Goal: Task Accomplishment & Management: Use online tool/utility

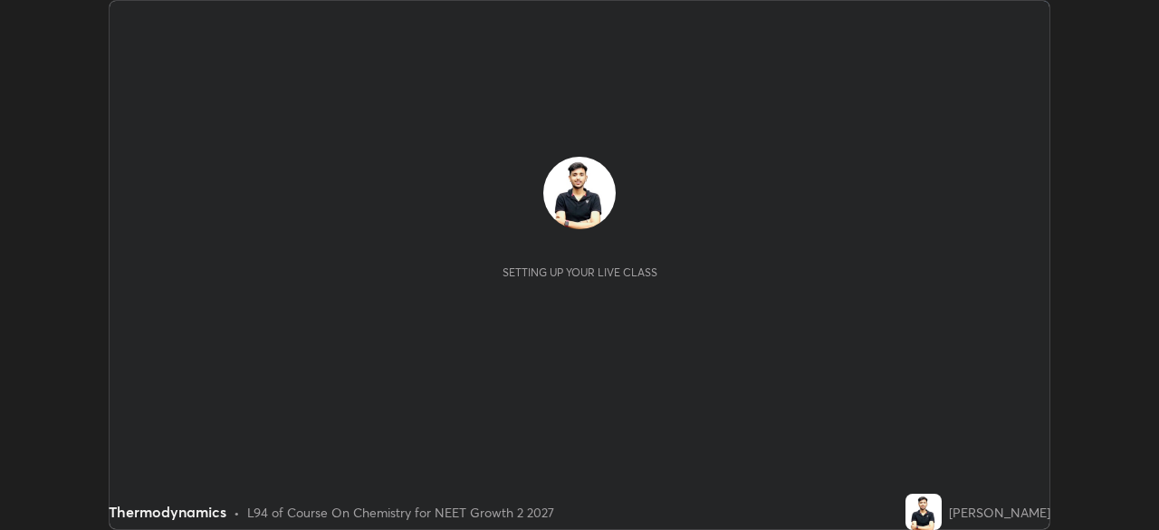
scroll to position [530, 1158]
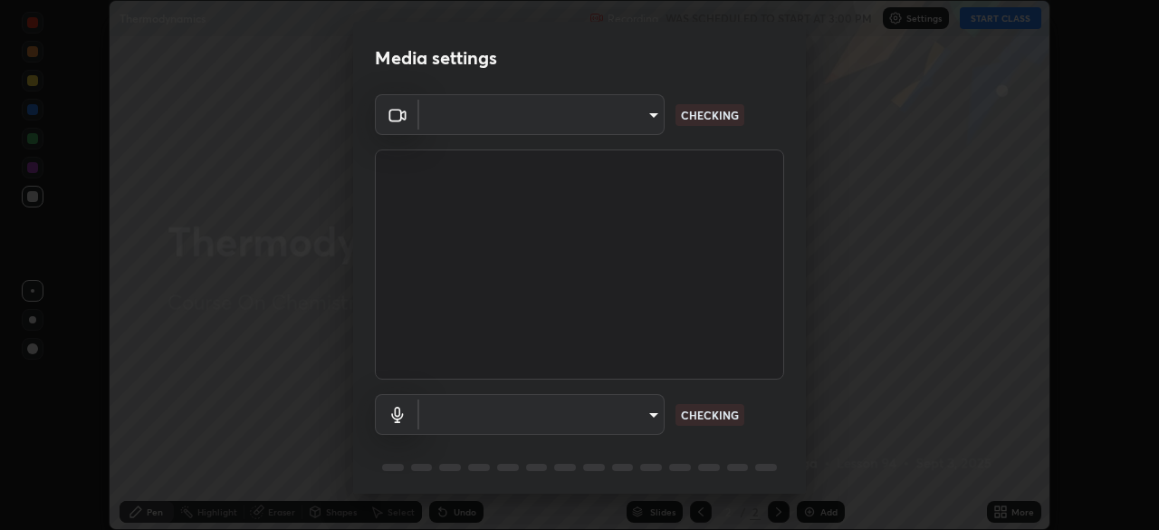
type input "e7f5d75c66a8ec01b6be6c8d9fba877b5f6738b88fd0c20368e9895a02b6f94a"
type input "7a19c8c474c7631c674bf907b925089f2c922801c6e09ae053456f7d84aa81b6"
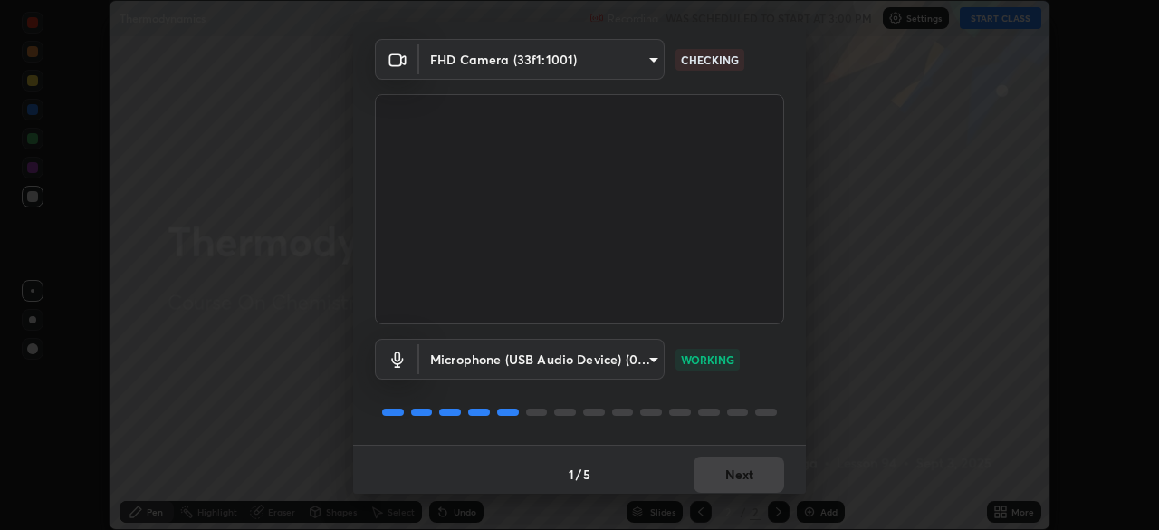
scroll to position [64, 0]
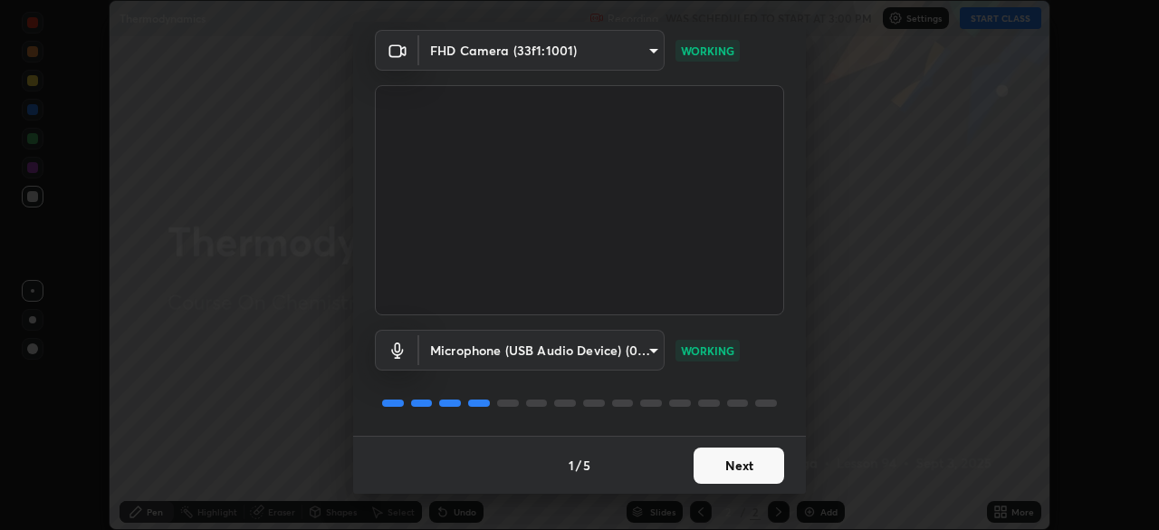
click at [743, 472] on button "Next" at bounding box center [739, 465] width 91 height 36
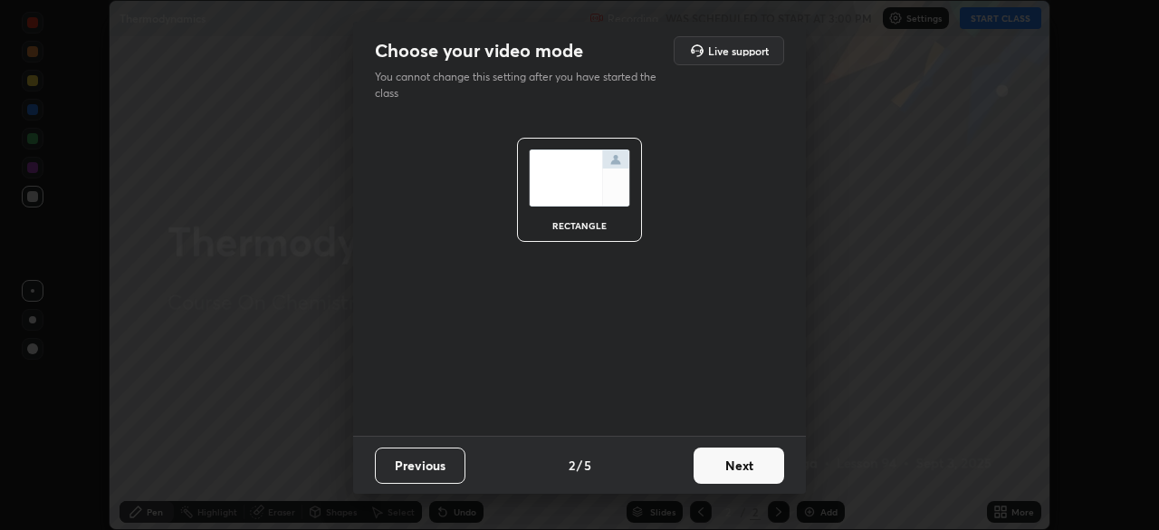
scroll to position [0, 0]
click at [741, 477] on button "Next" at bounding box center [739, 465] width 91 height 36
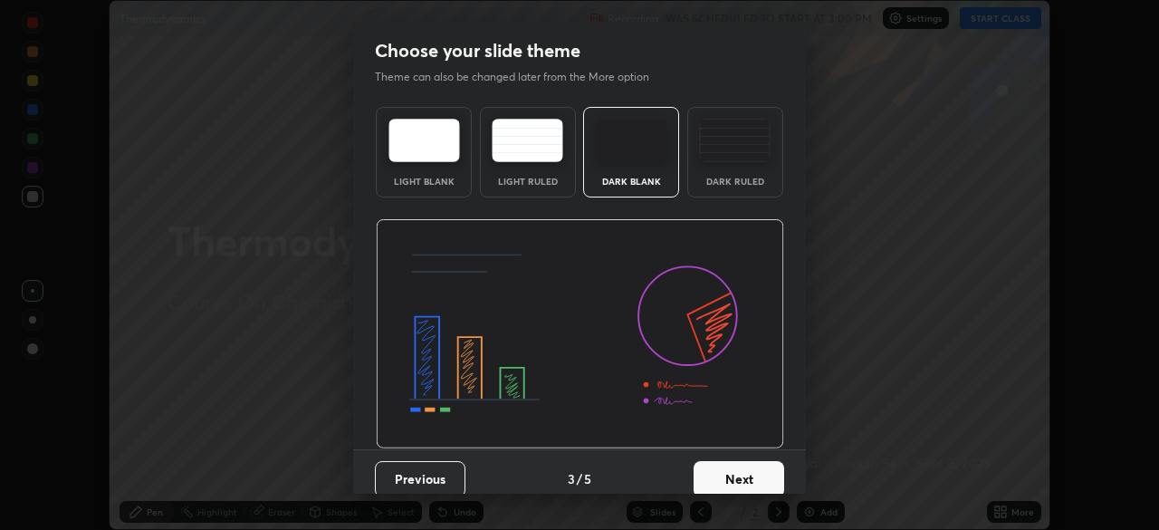
click at [740, 480] on button "Next" at bounding box center [739, 479] width 91 height 36
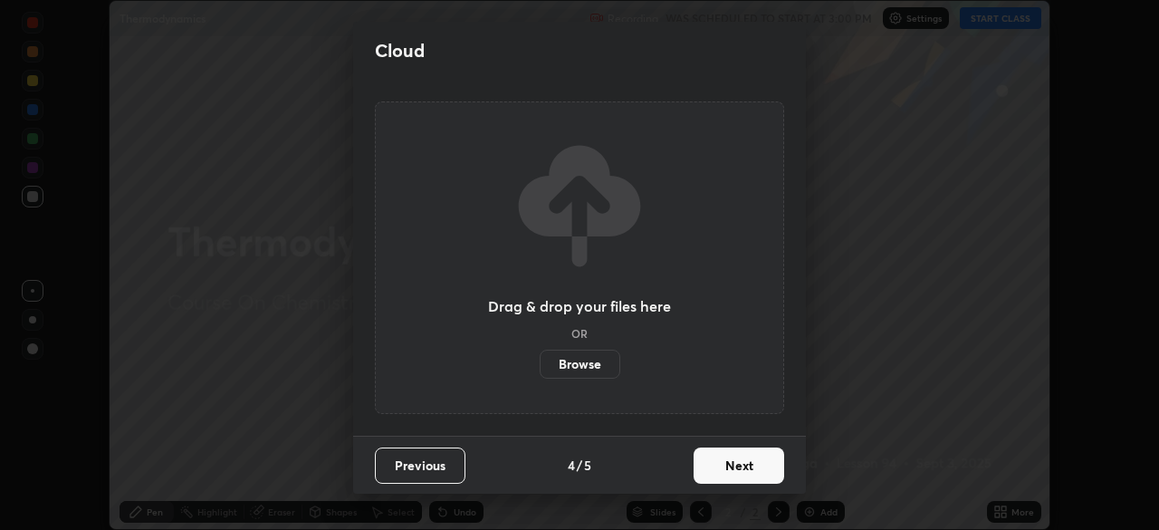
click at [733, 473] on button "Next" at bounding box center [739, 465] width 91 height 36
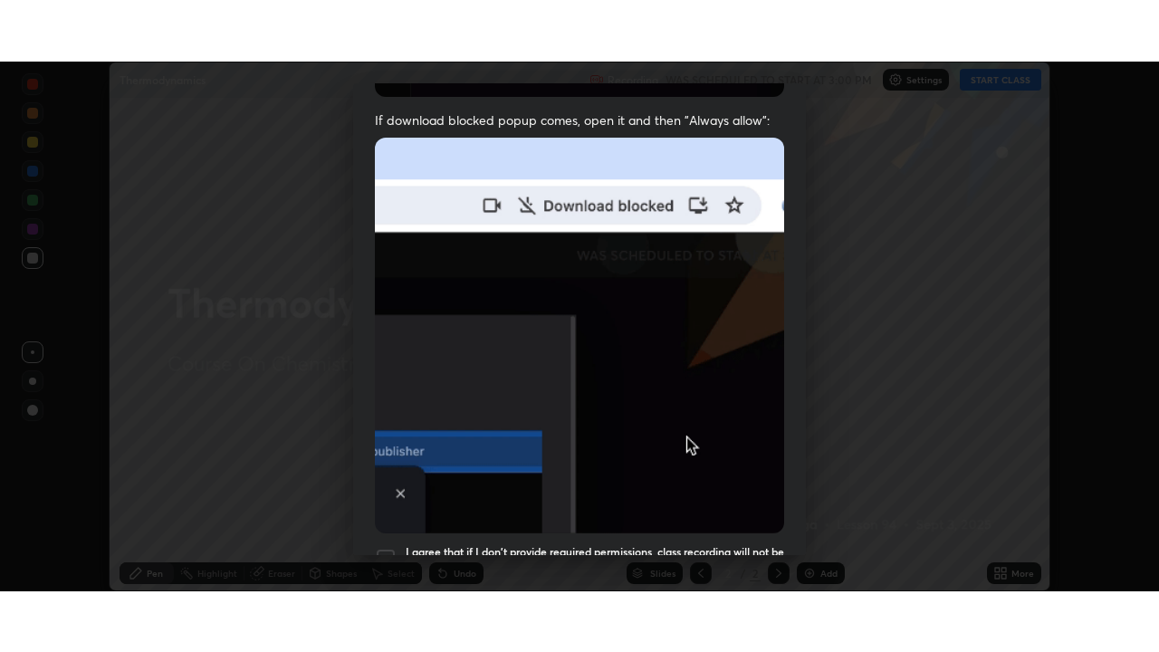
scroll to position [434, 0]
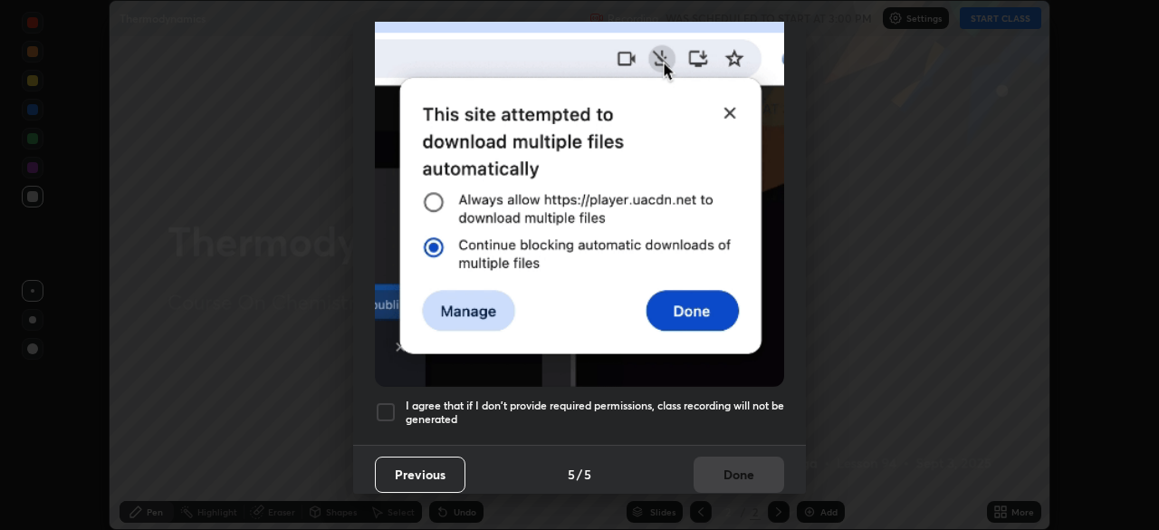
click at [383, 402] on div at bounding box center [386, 412] width 22 height 22
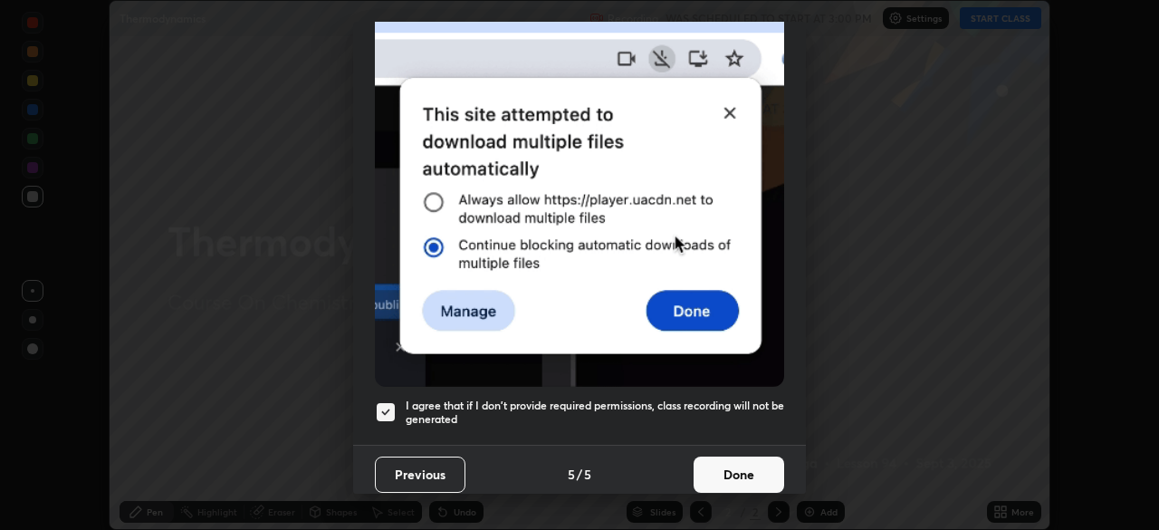
click at [396, 408] on div at bounding box center [386, 412] width 22 height 22
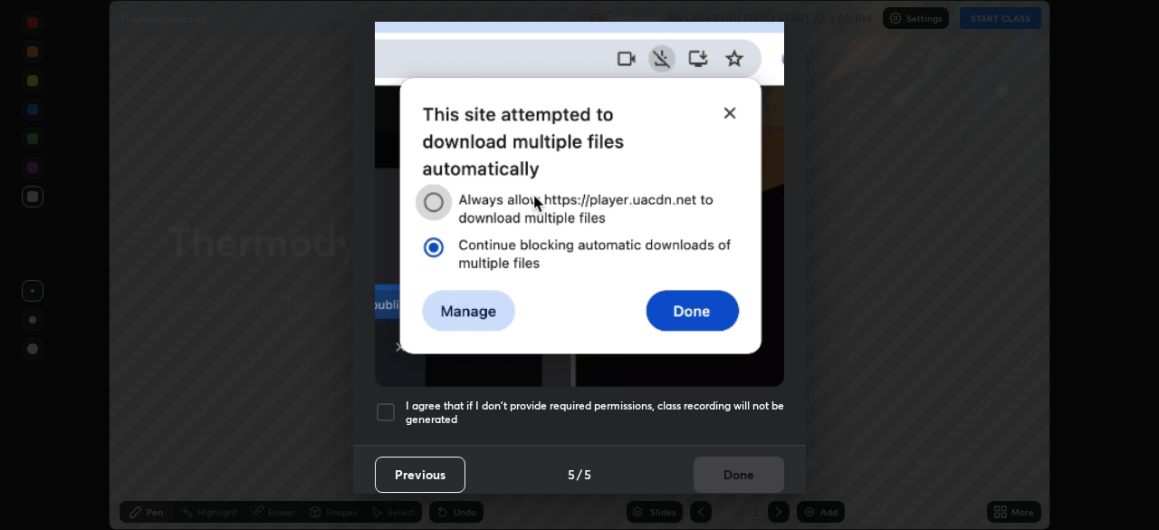
click at [726, 458] on div "Previous 5 / 5 Done" at bounding box center [579, 474] width 453 height 58
click at [398, 401] on div "I agree that if I don't provide required permissions, class recording will not …" at bounding box center [579, 412] width 409 height 22
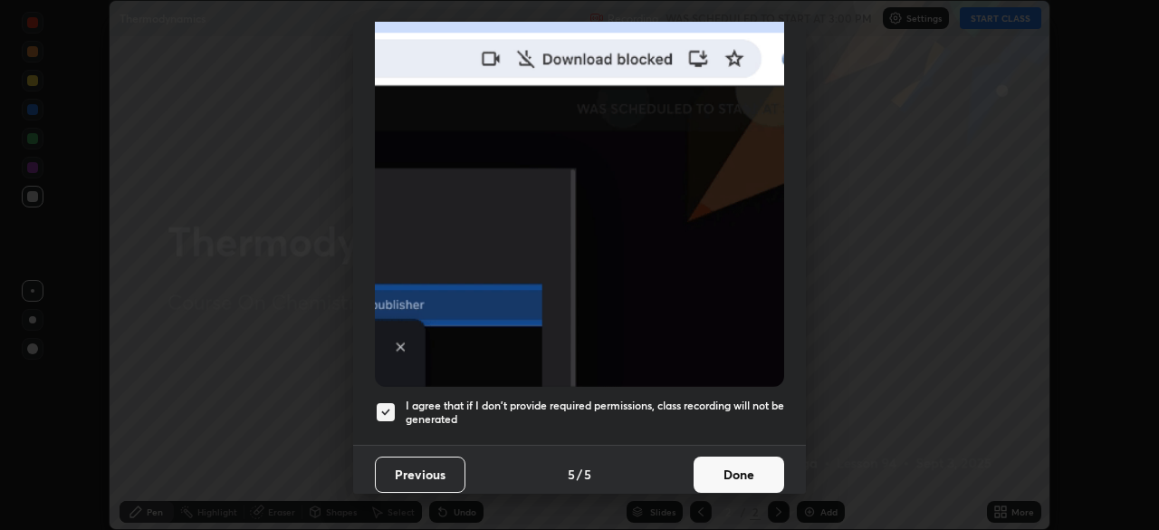
click at [722, 456] on button "Done" at bounding box center [739, 474] width 91 height 36
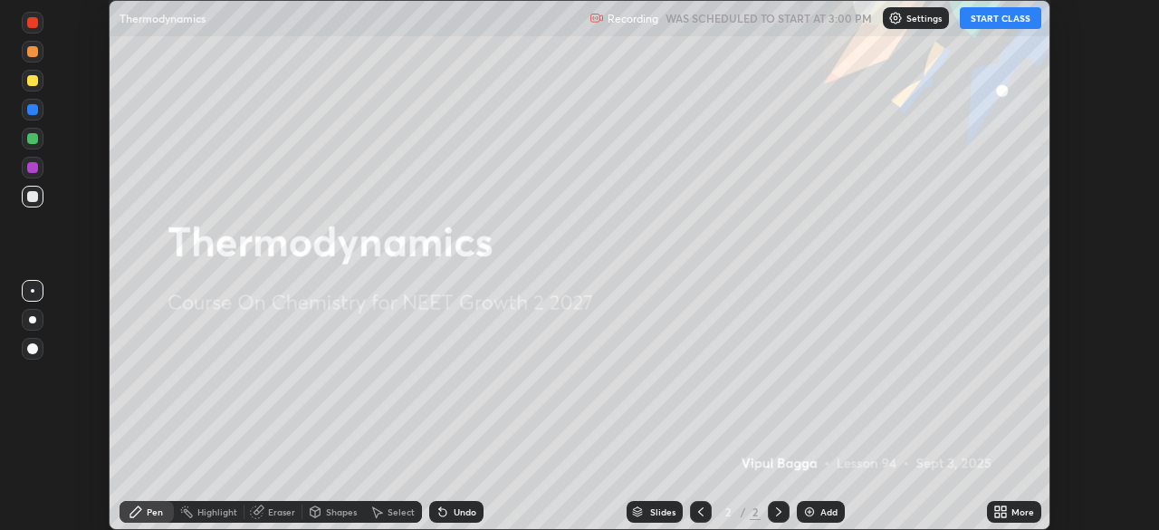
click at [992, 24] on button "START CLASS" at bounding box center [1000, 18] width 81 height 22
click at [1014, 515] on div "More" at bounding box center [1022, 511] width 23 height 9
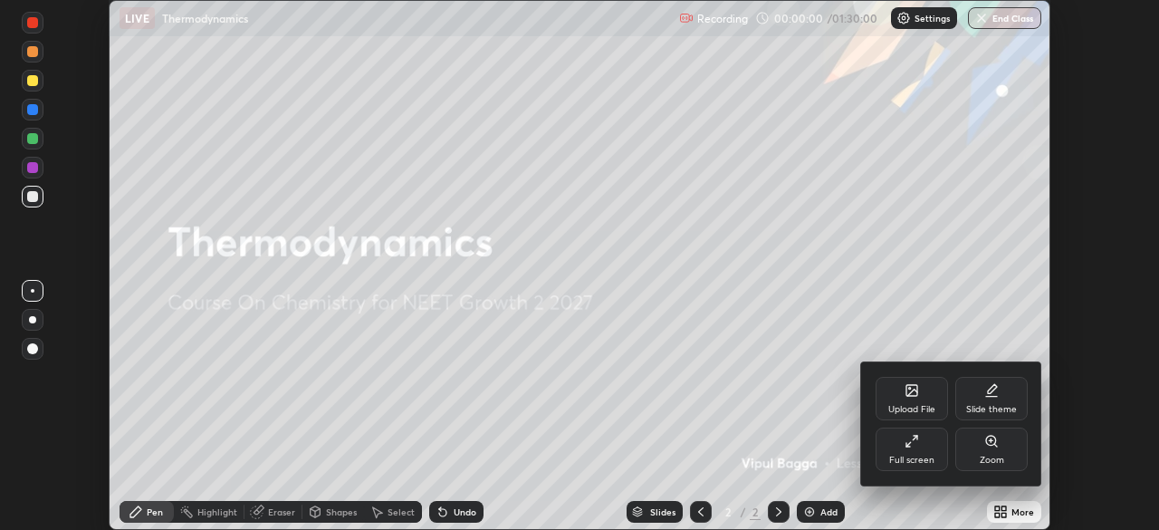
click at [920, 443] on div "Full screen" at bounding box center [912, 448] width 72 height 43
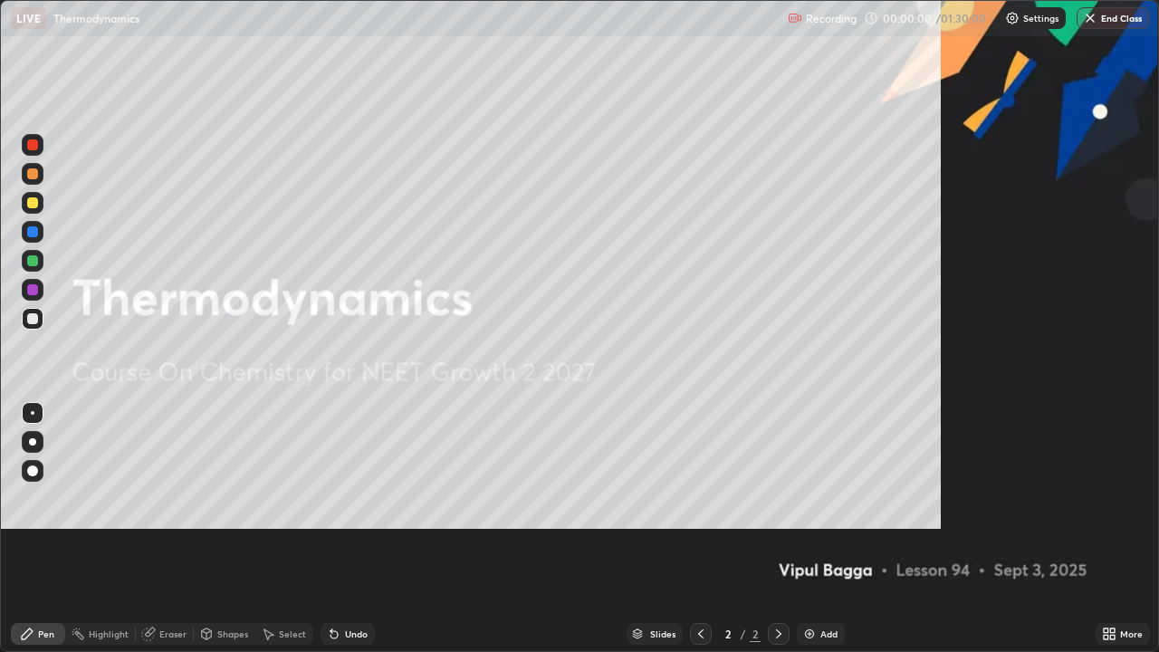
scroll to position [652, 1159]
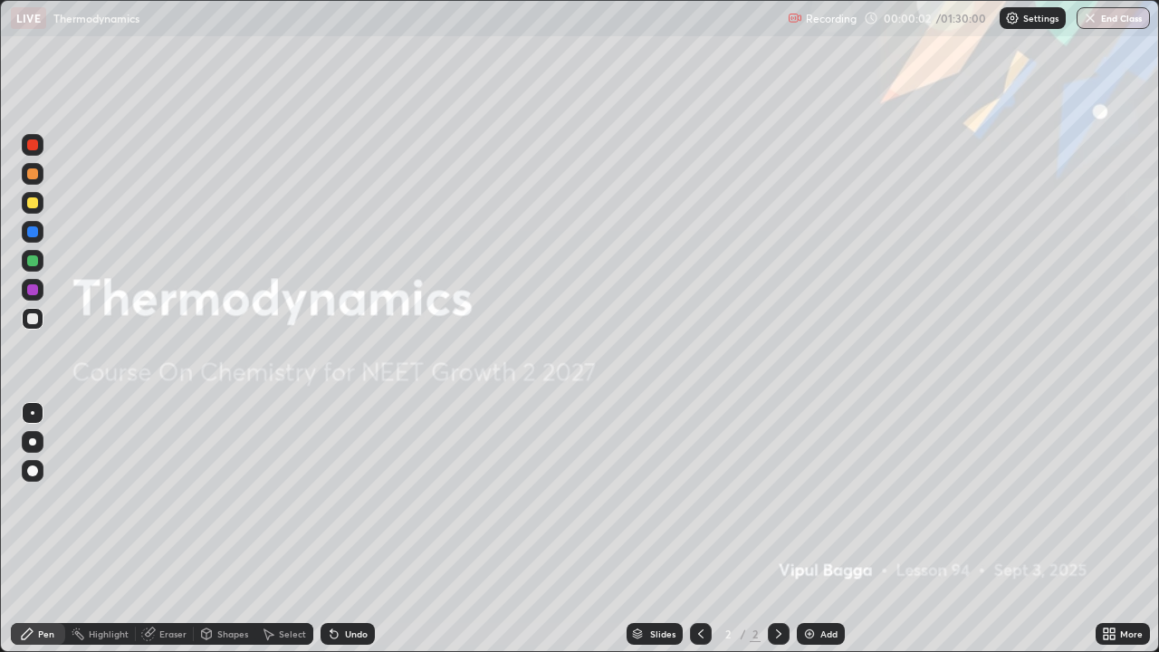
click at [35, 203] on div at bounding box center [32, 202] width 11 height 11
click at [27, 206] on div at bounding box center [32, 202] width 11 height 11
click at [33, 472] on div at bounding box center [32, 470] width 11 height 11
click at [820, 529] on div "Add" at bounding box center [821, 634] width 48 height 22
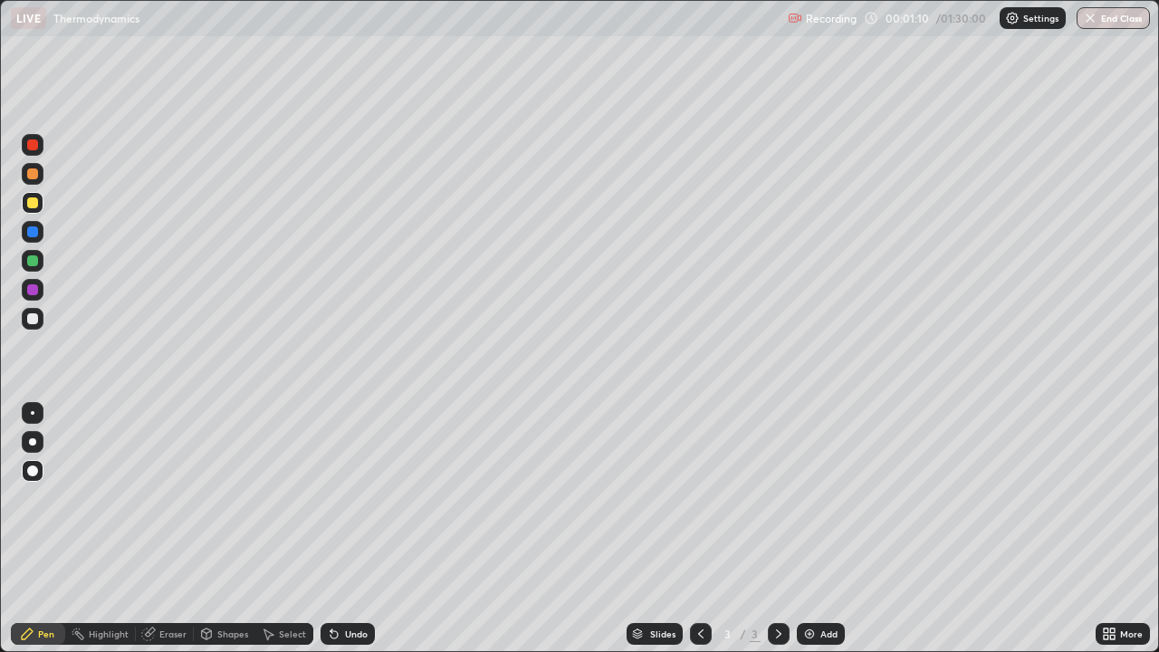
click at [35, 204] on div at bounding box center [32, 202] width 11 height 11
click at [32, 321] on div at bounding box center [32, 318] width 11 height 11
click at [39, 321] on div at bounding box center [33, 319] width 22 height 22
click at [34, 182] on div at bounding box center [33, 174] width 22 height 22
click at [33, 264] on div at bounding box center [32, 260] width 11 height 11
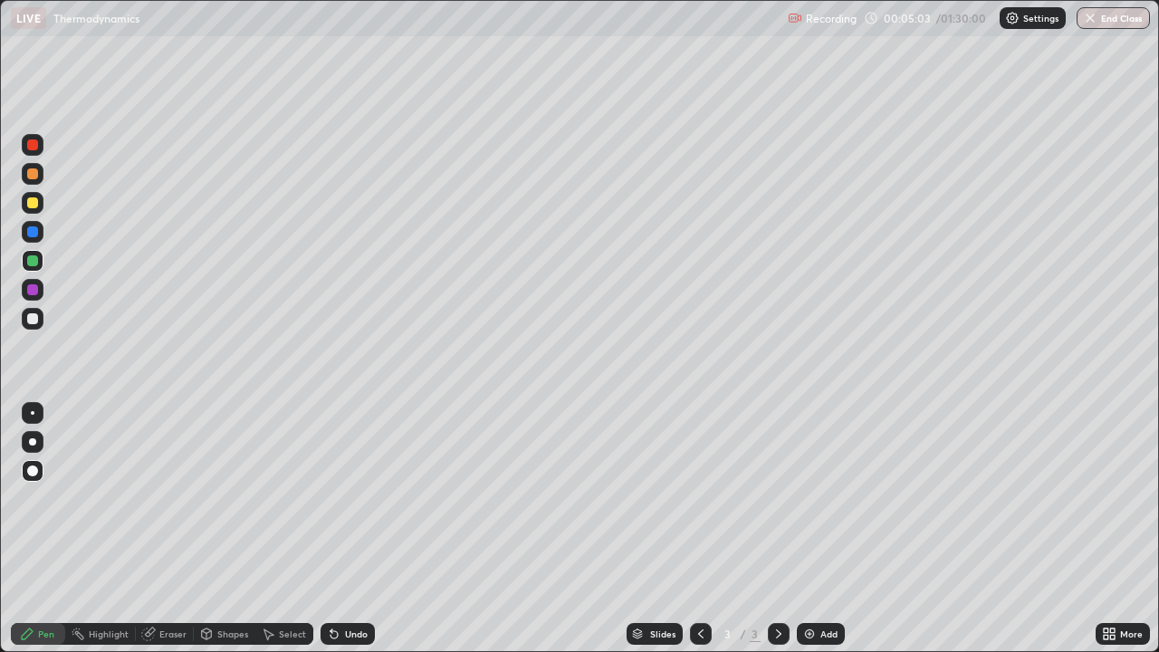
click at [33, 320] on div at bounding box center [32, 318] width 11 height 11
click at [34, 317] on div at bounding box center [32, 318] width 11 height 11
click at [350, 529] on div "Undo" at bounding box center [356, 633] width 23 height 9
click at [349, 529] on div "Undo" at bounding box center [356, 633] width 23 height 9
click at [657, 529] on div "Slides" at bounding box center [662, 633] width 25 height 9
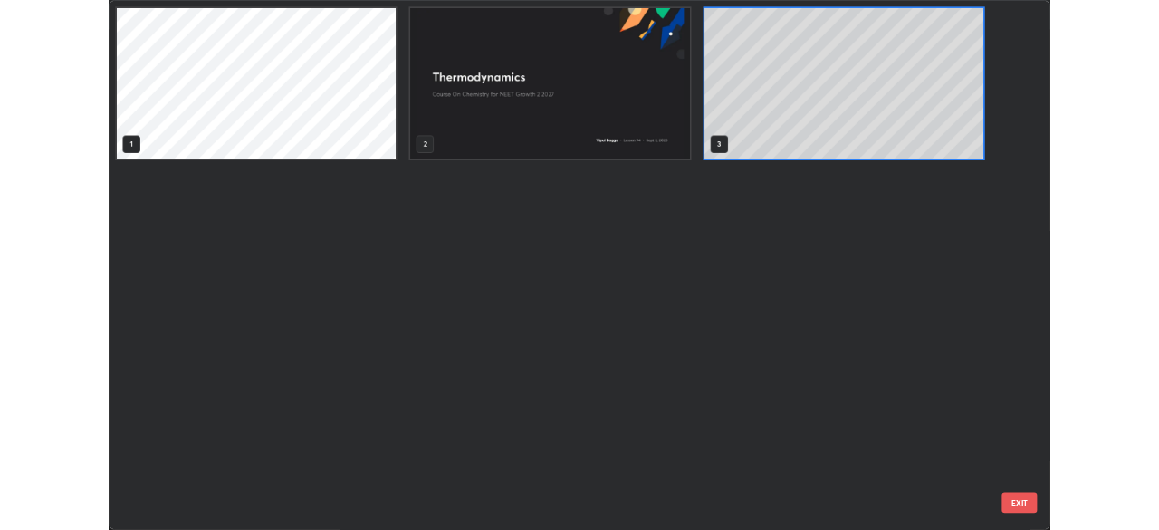
scroll to position [645, 1148]
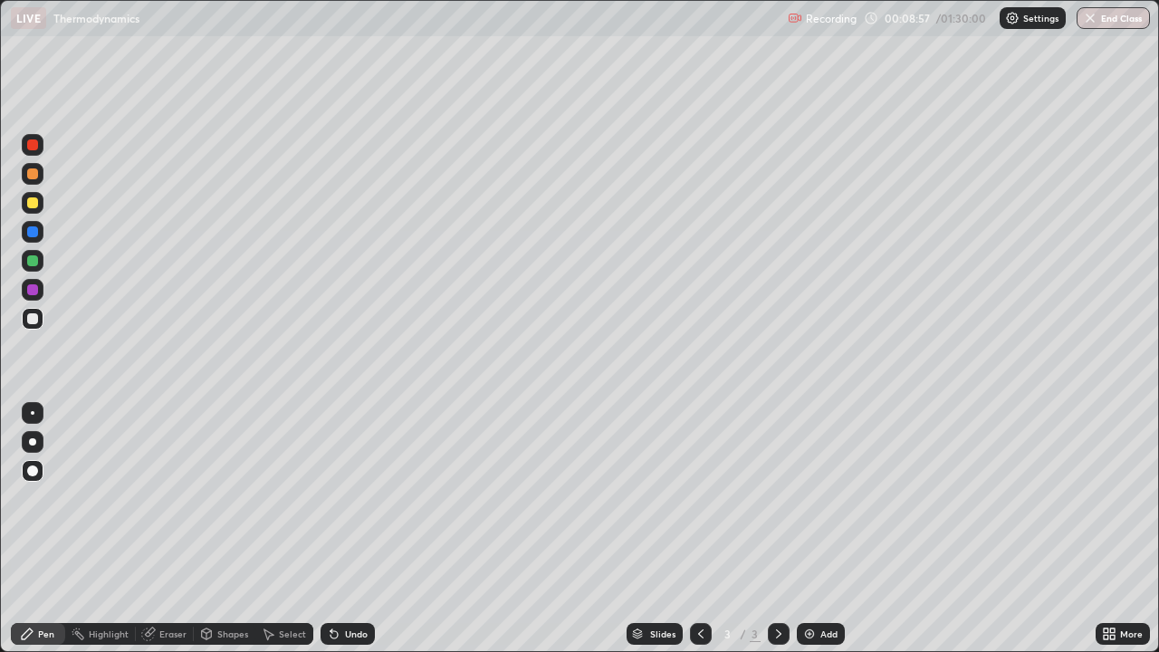
click at [1106, 529] on icon at bounding box center [1106, 637] width 5 height 5
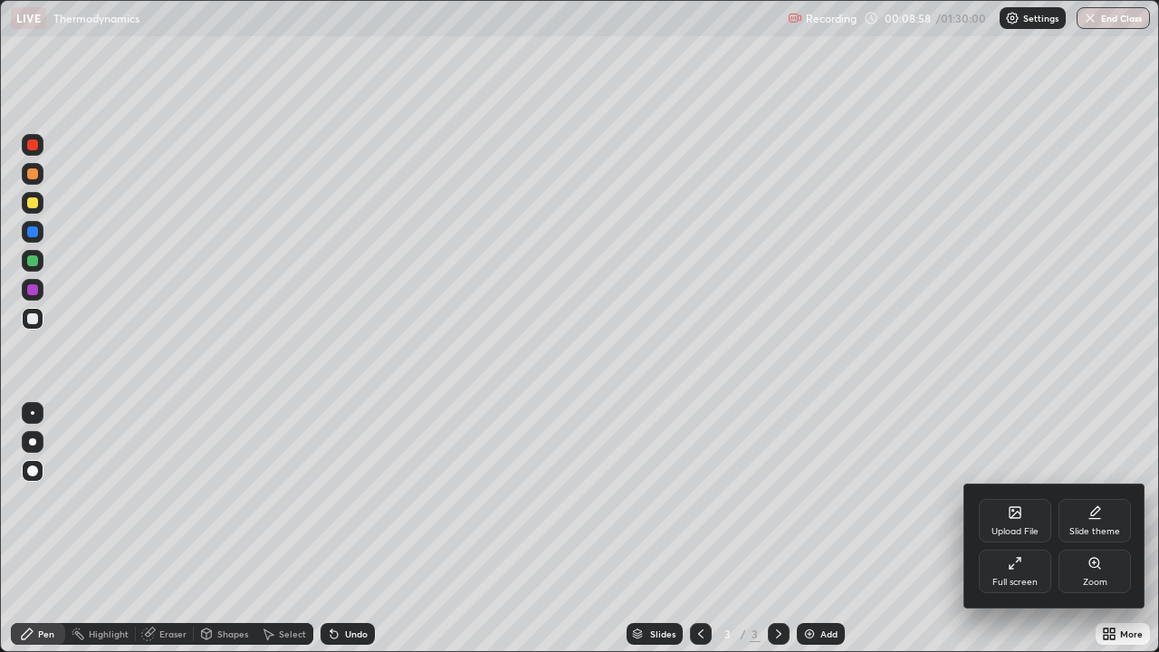
click at [1011, 520] on div "Upload File" at bounding box center [1015, 520] width 72 height 43
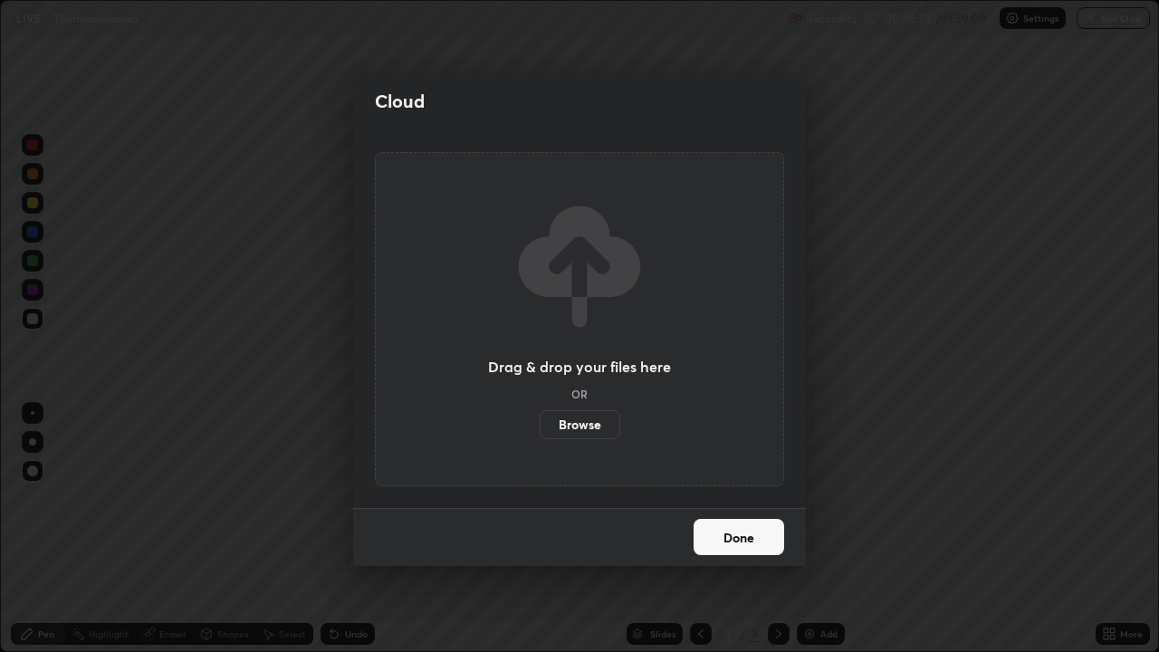
click at [582, 438] on label "Browse" at bounding box center [580, 424] width 81 height 29
click at [540, 438] on input "Browse" at bounding box center [540, 424] width 0 height 29
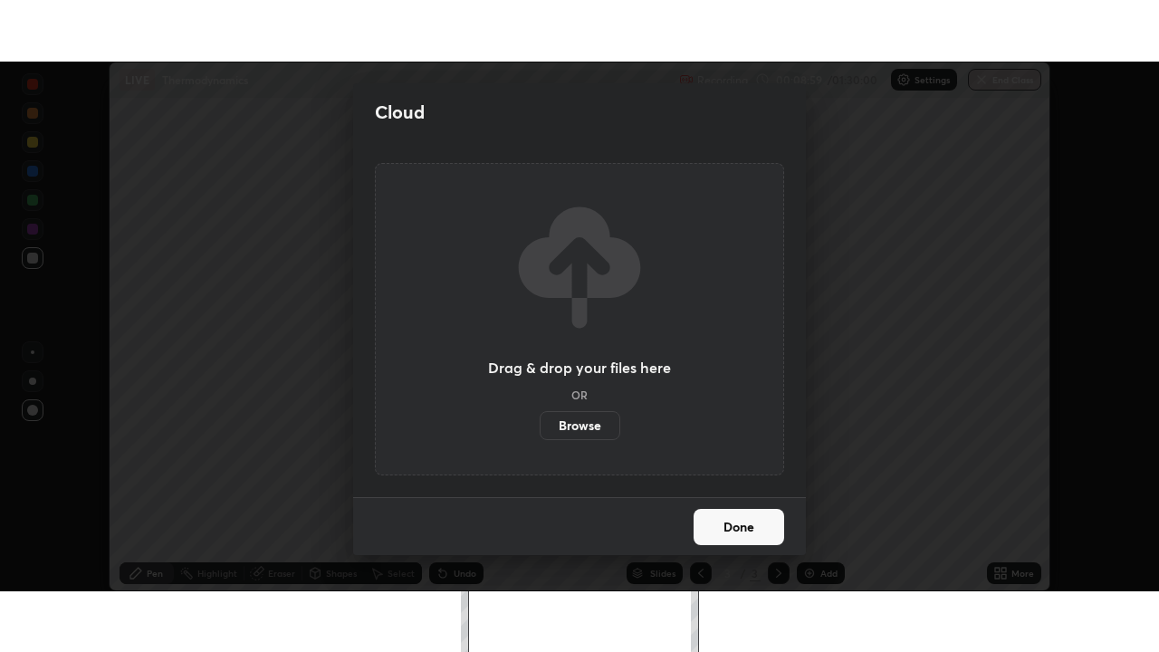
scroll to position [90023, 89394]
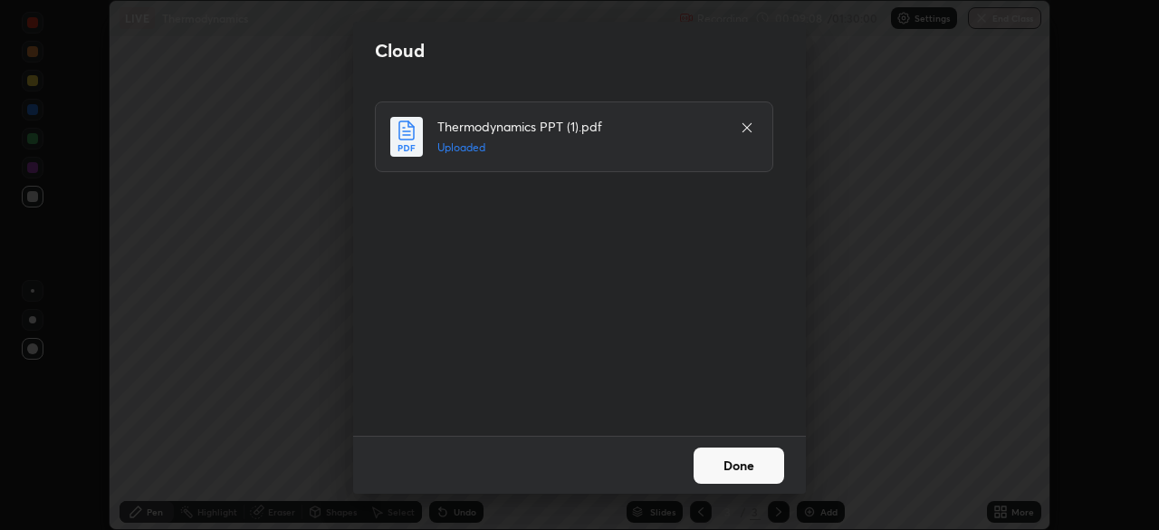
click at [763, 460] on button "Done" at bounding box center [739, 465] width 91 height 36
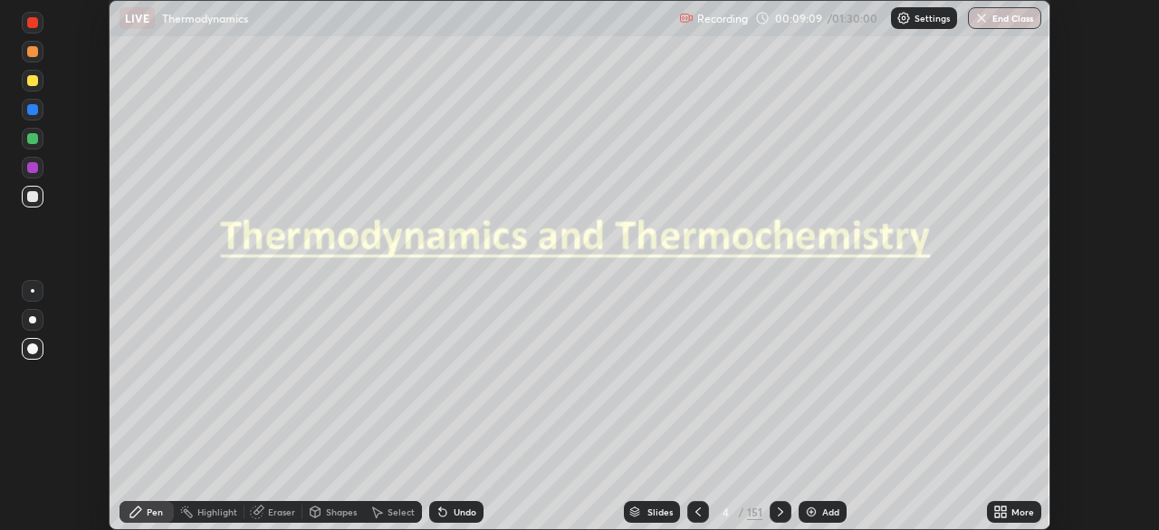
click at [1013, 513] on div "More" at bounding box center [1022, 511] width 23 height 9
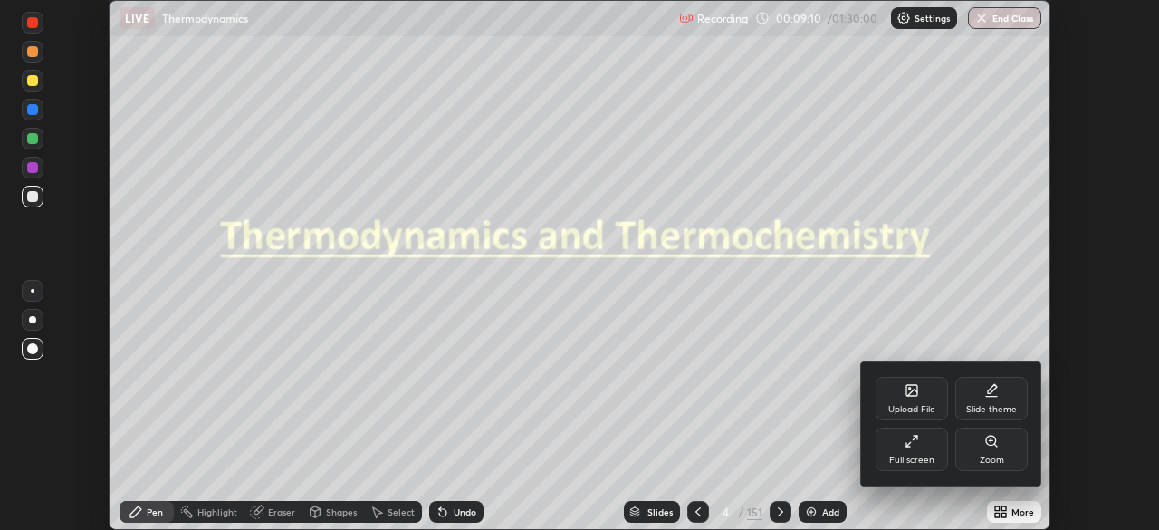
click at [909, 454] on div "Full screen" at bounding box center [912, 448] width 72 height 43
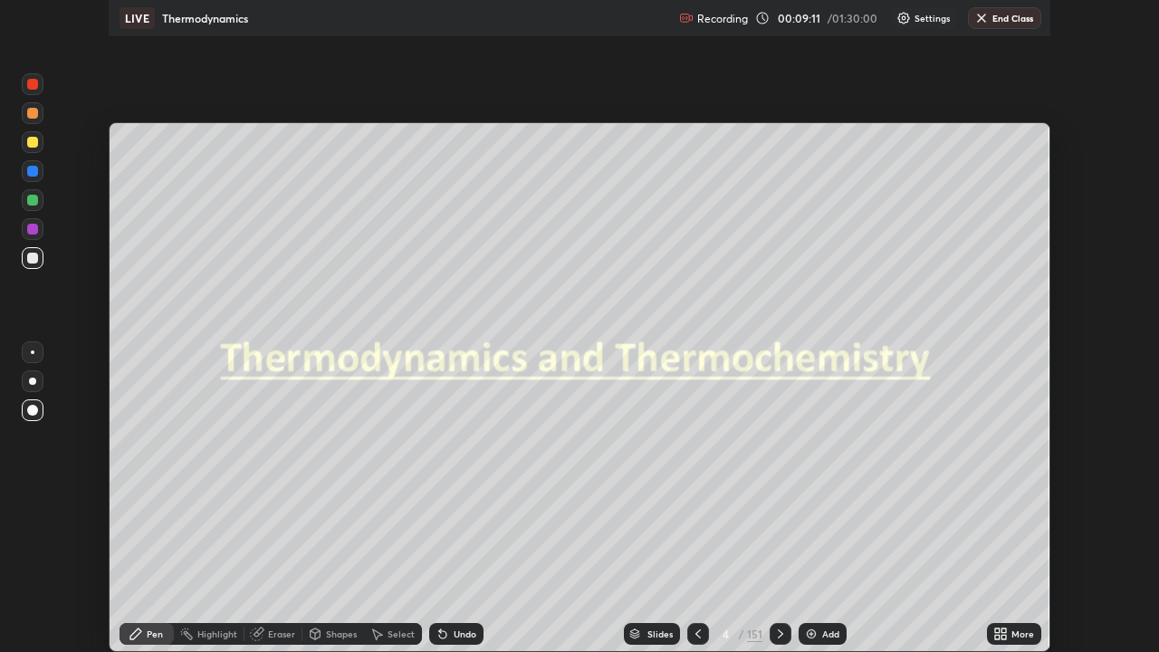
scroll to position [652, 1159]
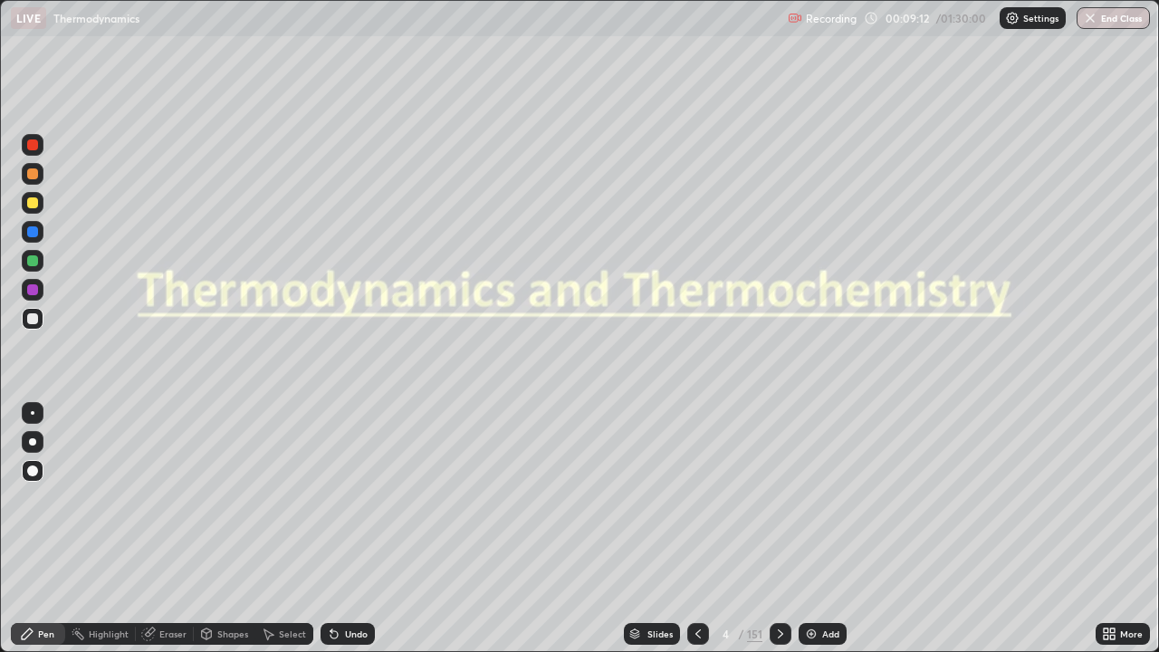
click at [662, 529] on div "Slides" at bounding box center [659, 633] width 25 height 9
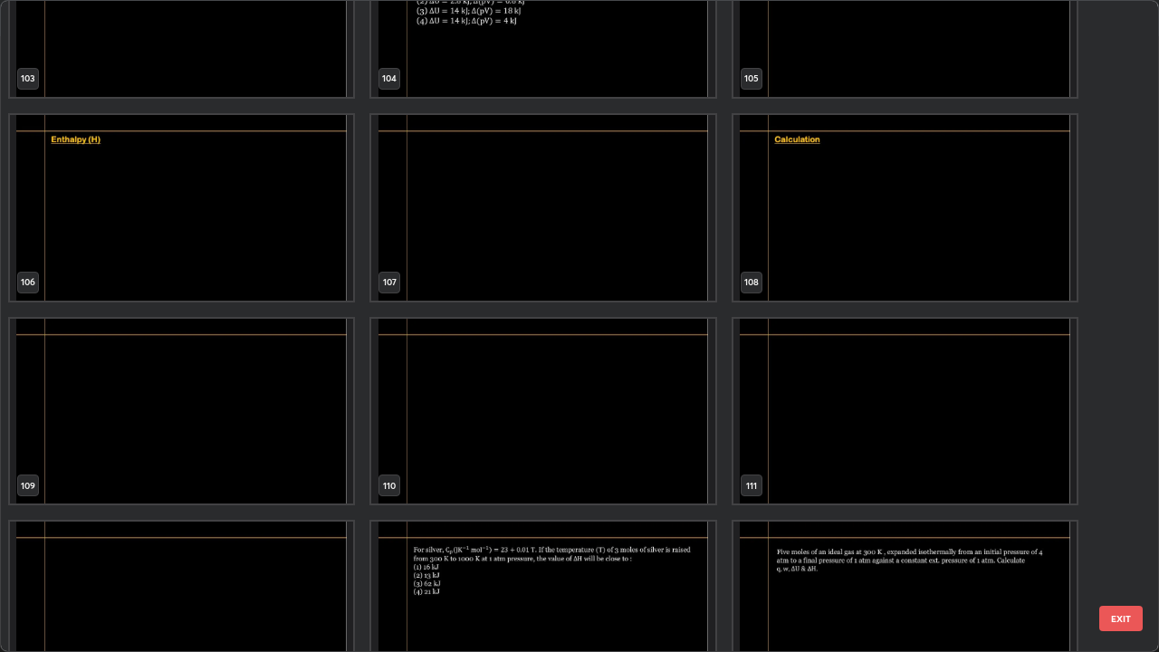
scroll to position [7013, 0]
click at [794, 224] on img "grid" at bounding box center [904, 209] width 343 height 186
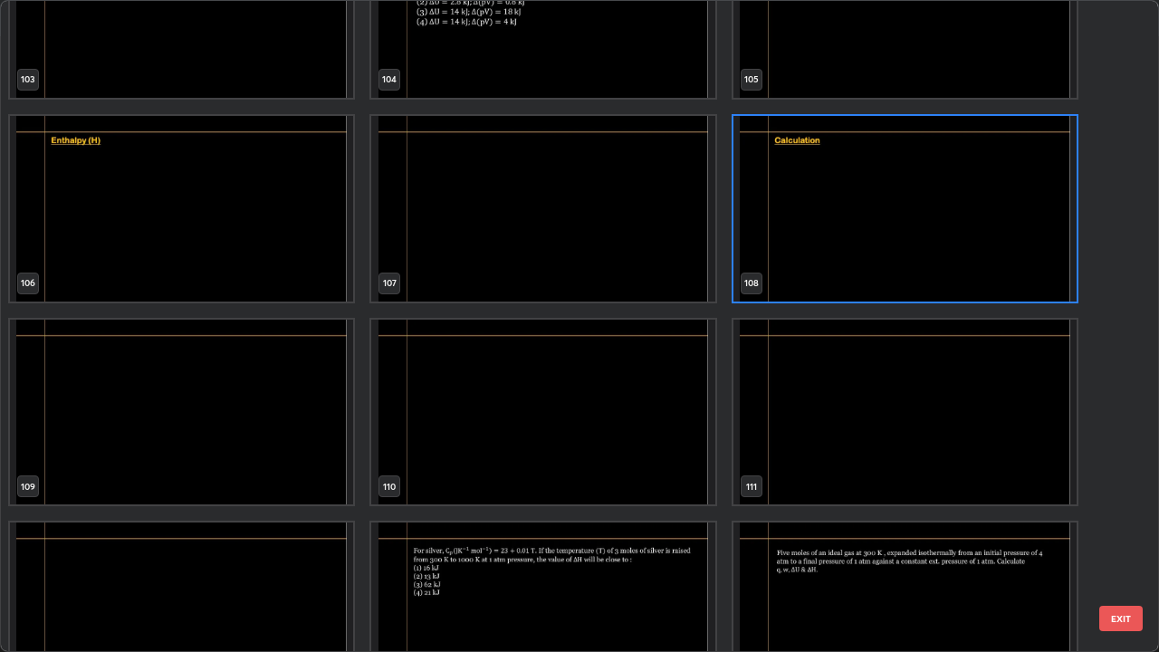
click at [805, 223] on img "grid" at bounding box center [904, 209] width 343 height 186
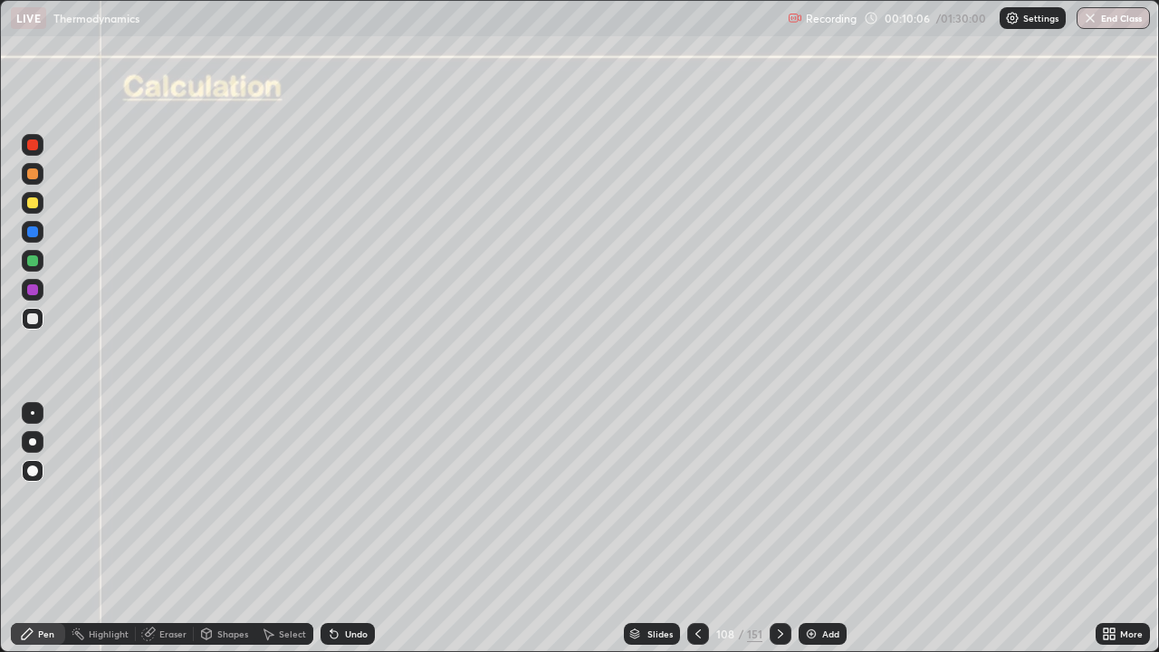
click at [33, 204] on div at bounding box center [32, 202] width 11 height 11
click at [37, 470] on div at bounding box center [32, 470] width 11 height 11
click at [30, 235] on div at bounding box center [32, 231] width 11 height 11
click at [33, 321] on div at bounding box center [32, 318] width 11 height 11
click at [34, 264] on div at bounding box center [32, 260] width 11 height 11
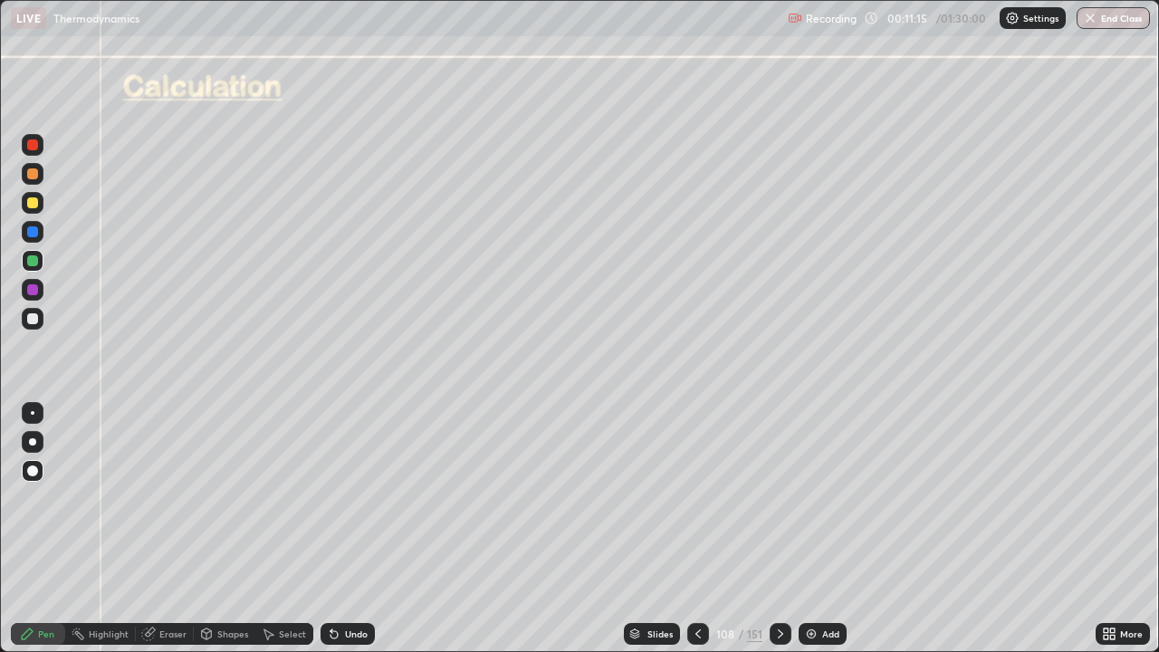
click at [34, 321] on div at bounding box center [32, 318] width 11 height 11
click at [224, 529] on div "Shapes" at bounding box center [232, 633] width 31 height 9
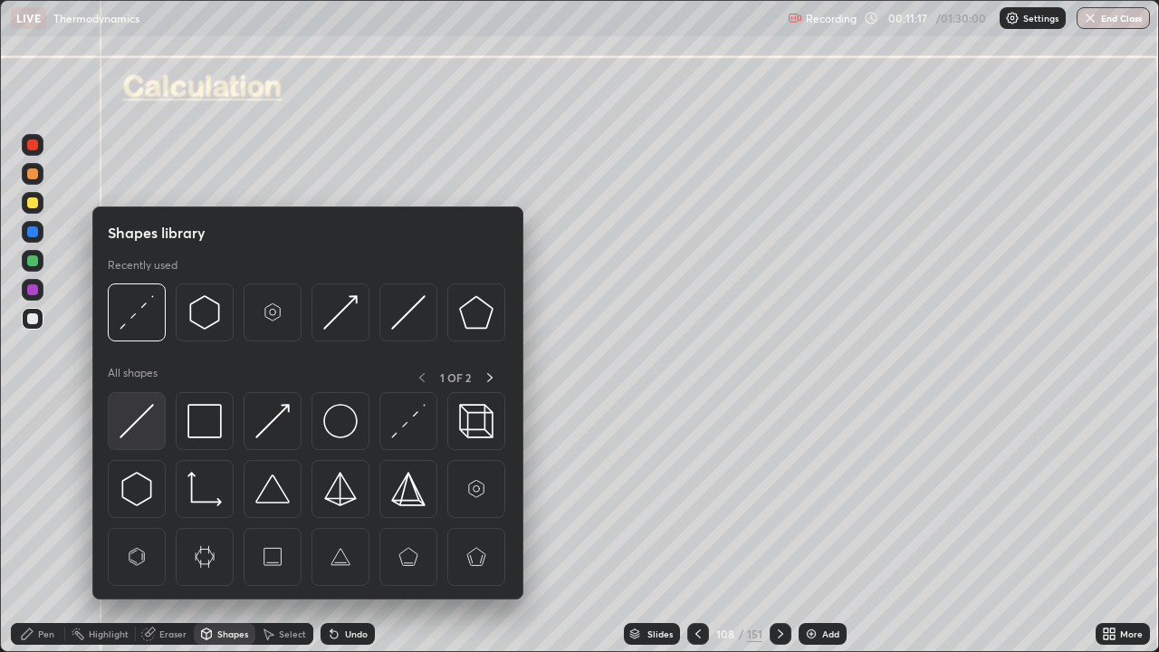
click at [141, 427] on img at bounding box center [137, 421] width 34 height 34
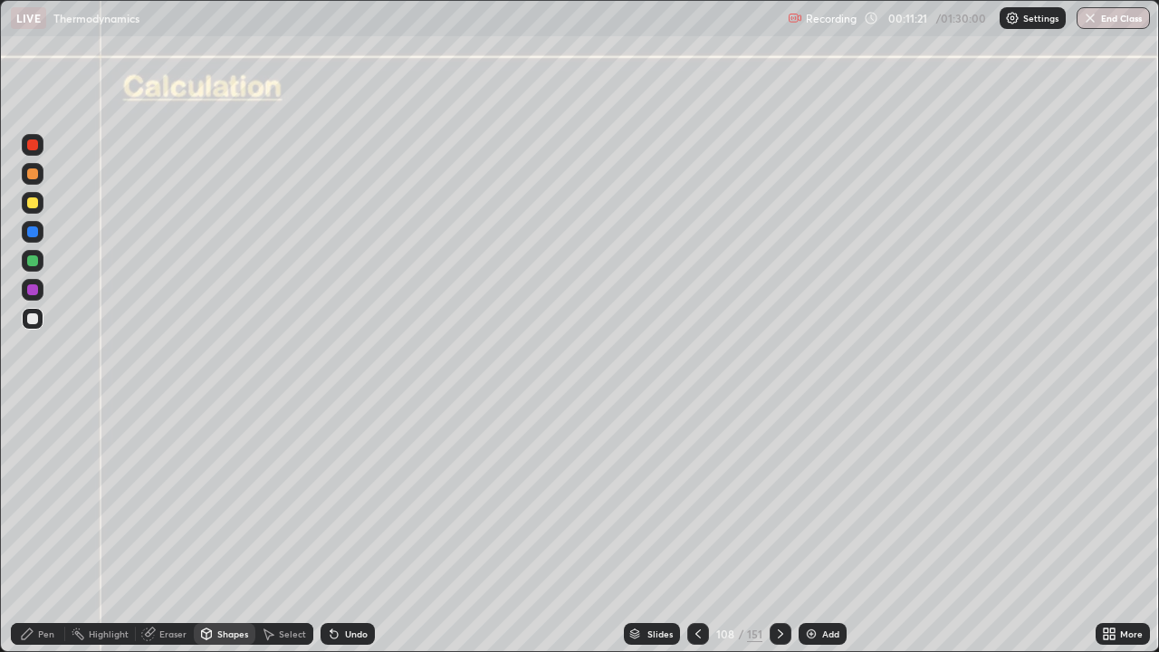
click at [50, 529] on div "Pen" at bounding box center [46, 633] width 16 height 9
click at [781, 529] on icon at bounding box center [780, 634] width 14 height 14
click at [777, 529] on icon at bounding box center [780, 634] width 14 height 14
click at [779, 529] on icon at bounding box center [780, 634] width 14 height 14
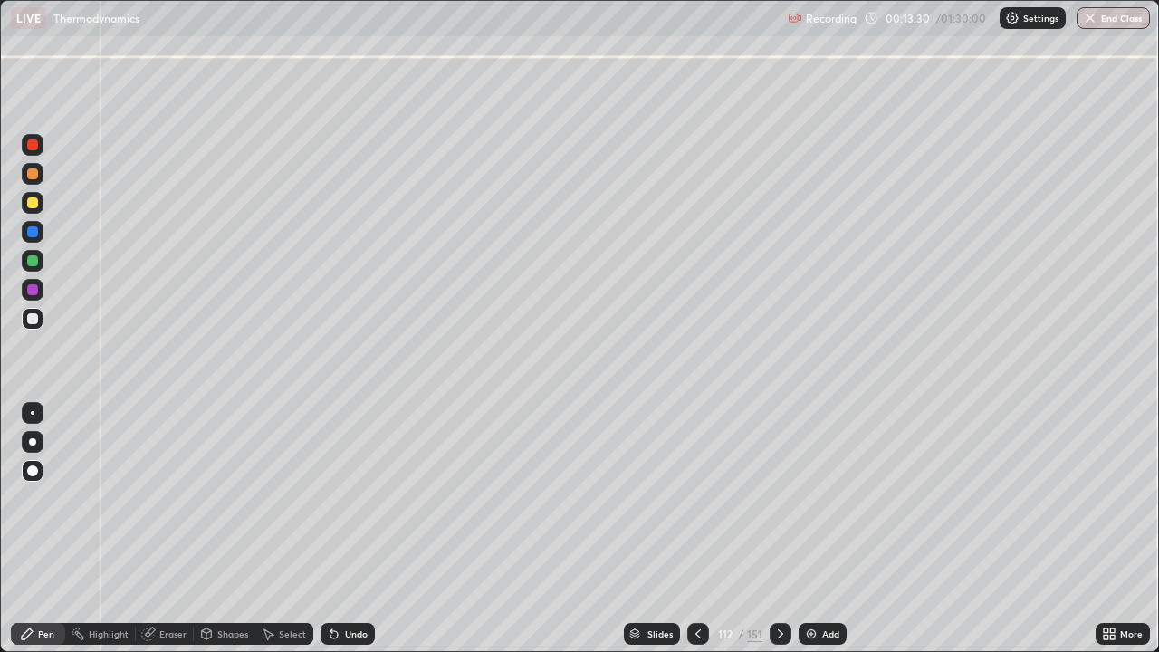
click at [777, 529] on icon at bounding box center [780, 634] width 14 height 14
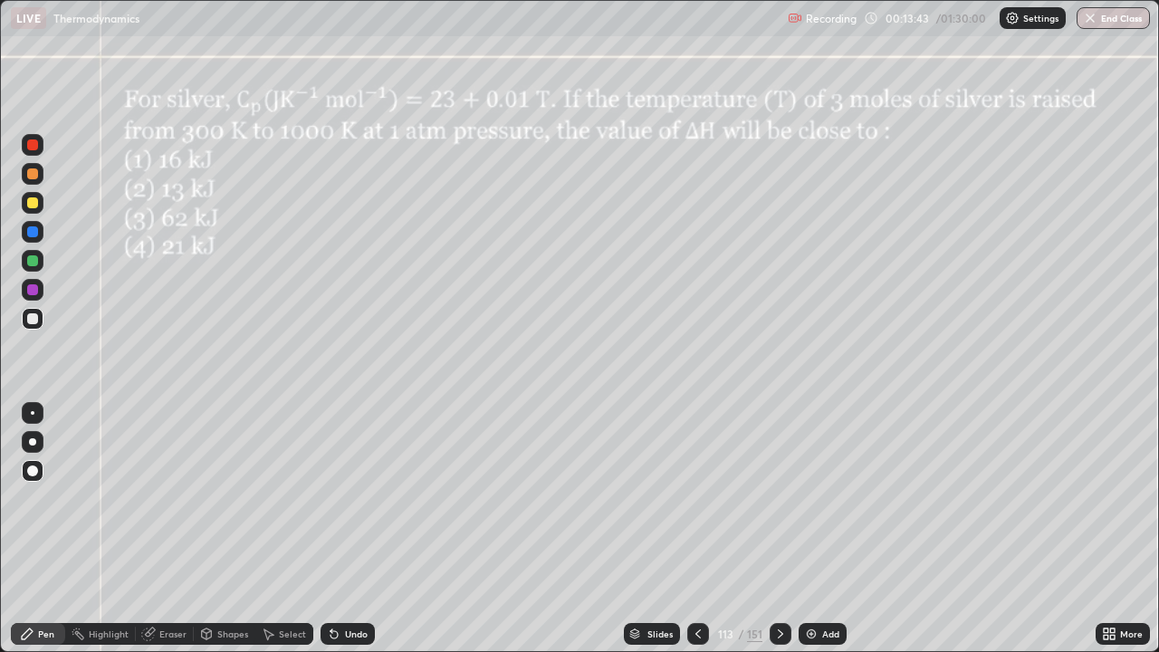
click at [32, 235] on div at bounding box center [32, 231] width 11 height 11
click at [43, 179] on div at bounding box center [33, 174] width 22 height 22
click at [39, 259] on div at bounding box center [33, 261] width 22 height 22
click at [359, 529] on div "Undo" at bounding box center [356, 633] width 23 height 9
click at [166, 529] on div "Eraser" at bounding box center [172, 633] width 27 height 9
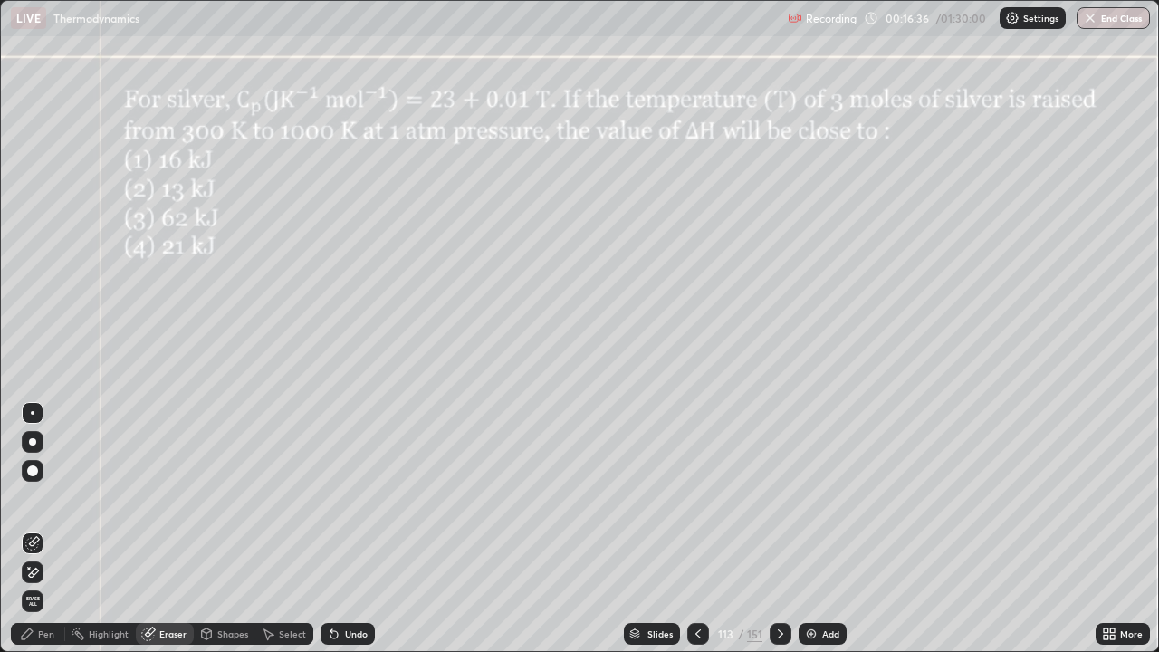
click at [34, 529] on div "Pen" at bounding box center [38, 634] width 54 height 22
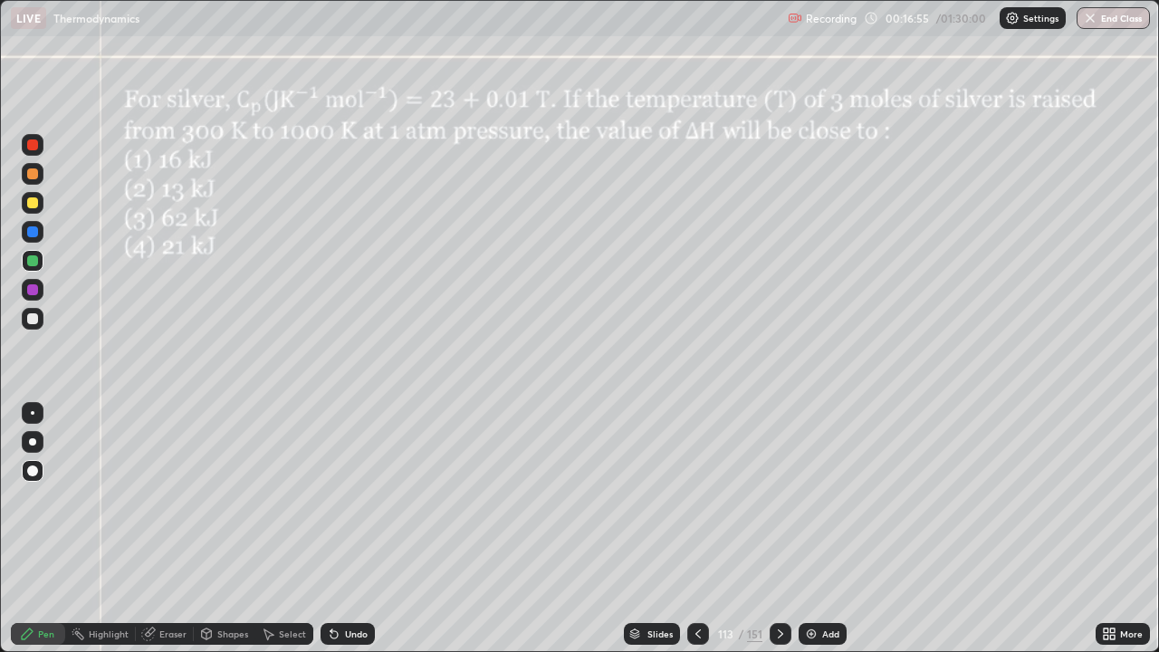
click at [345, 529] on div "Undo" at bounding box center [356, 633] width 23 height 9
click at [33, 292] on div at bounding box center [32, 289] width 11 height 11
click at [36, 321] on div at bounding box center [32, 318] width 11 height 11
click at [34, 264] on div at bounding box center [32, 260] width 11 height 11
click at [33, 291] on div at bounding box center [32, 289] width 11 height 11
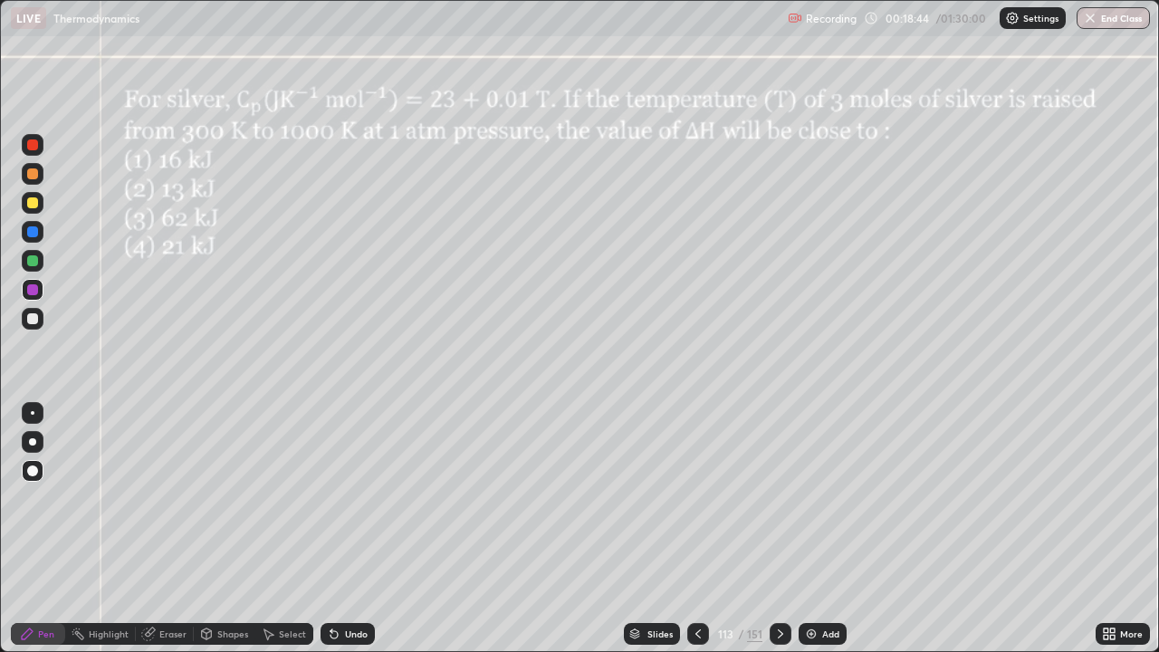
click at [356, 529] on div "Undo" at bounding box center [356, 633] width 23 height 9
click at [359, 529] on div "Undo" at bounding box center [356, 633] width 23 height 9
click at [366, 529] on div "Undo" at bounding box center [348, 634] width 54 height 22
click at [363, 529] on div "Undo" at bounding box center [356, 633] width 23 height 9
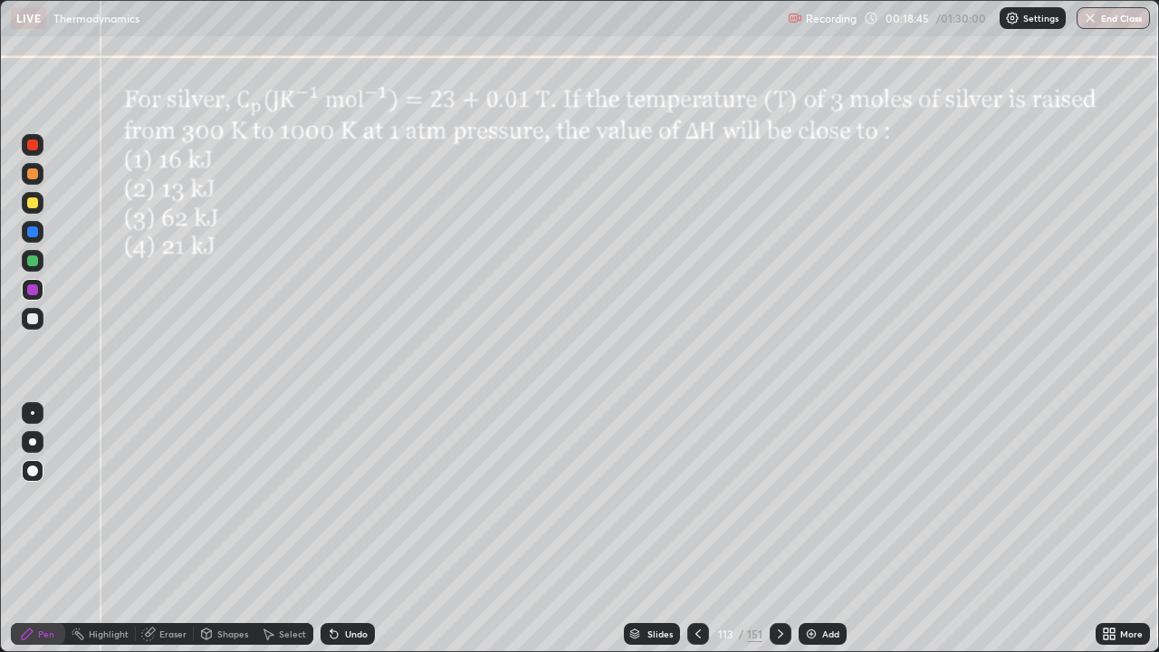
click at [360, 529] on div "Undo" at bounding box center [356, 633] width 23 height 9
click at [358, 529] on div "Undo" at bounding box center [356, 633] width 23 height 9
click at [353, 529] on div "Undo" at bounding box center [356, 633] width 23 height 9
click at [352, 529] on div "Undo" at bounding box center [356, 633] width 23 height 9
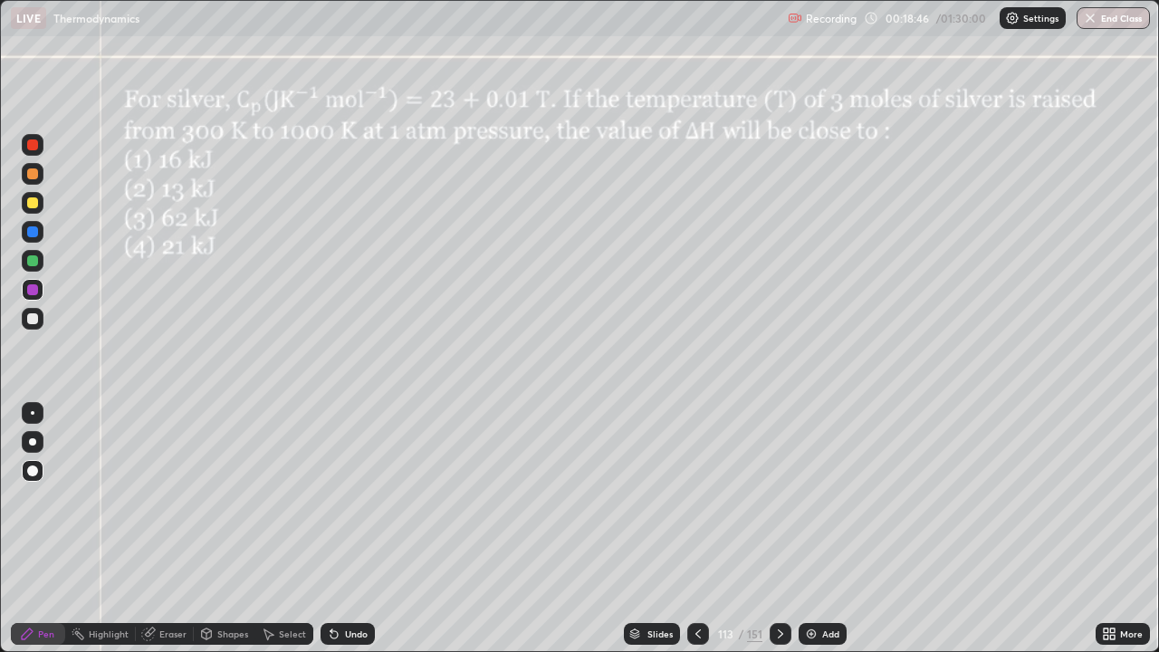
click at [355, 529] on div "Undo" at bounding box center [356, 633] width 23 height 9
click at [352, 529] on div "Undo" at bounding box center [356, 633] width 23 height 9
click at [36, 262] on div at bounding box center [32, 260] width 11 height 11
click at [351, 529] on div "Undo" at bounding box center [356, 633] width 23 height 9
click at [352, 529] on div "Undo" at bounding box center [356, 633] width 23 height 9
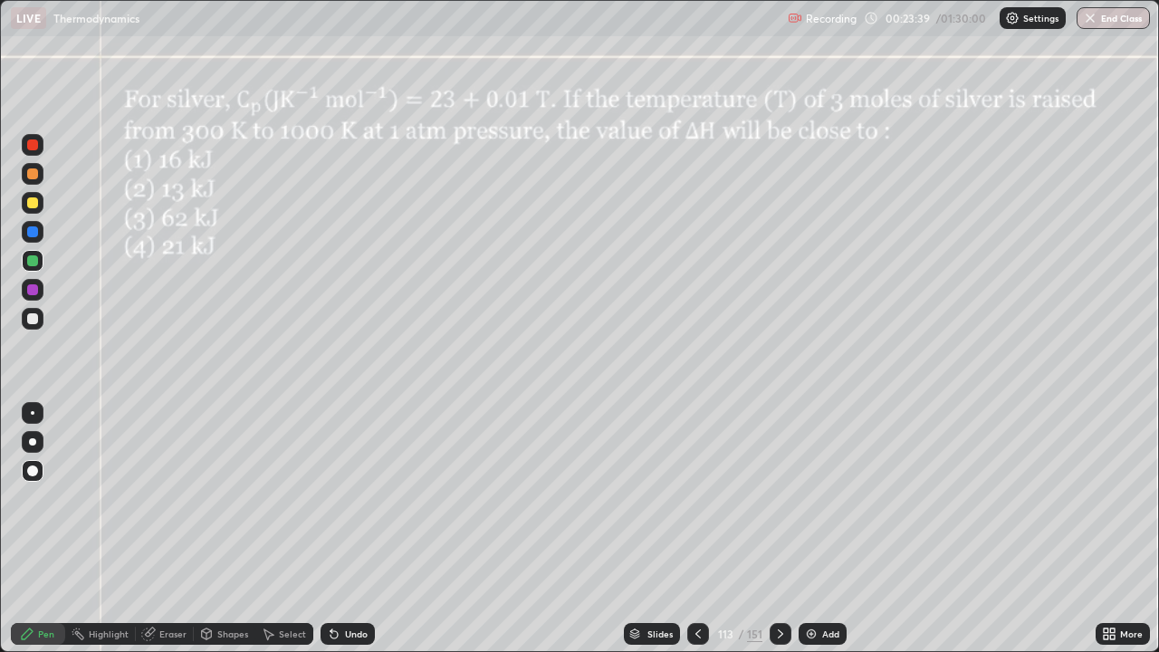
click at [778, 529] on icon at bounding box center [780, 634] width 14 height 14
click at [352, 529] on div "Undo" at bounding box center [356, 633] width 23 height 9
click at [360, 529] on div "Undo" at bounding box center [356, 633] width 23 height 9
click at [43, 206] on div at bounding box center [33, 203] width 22 height 22
click at [223, 529] on div "Shapes" at bounding box center [232, 633] width 31 height 9
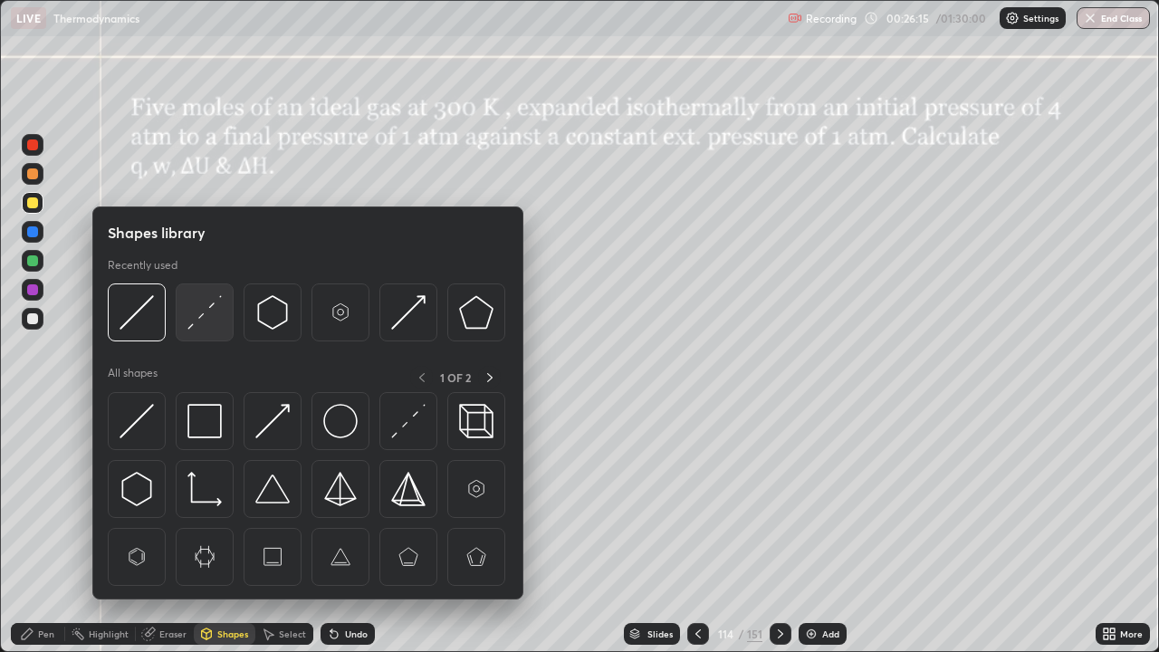
click at [209, 317] on img at bounding box center [204, 312] width 34 height 34
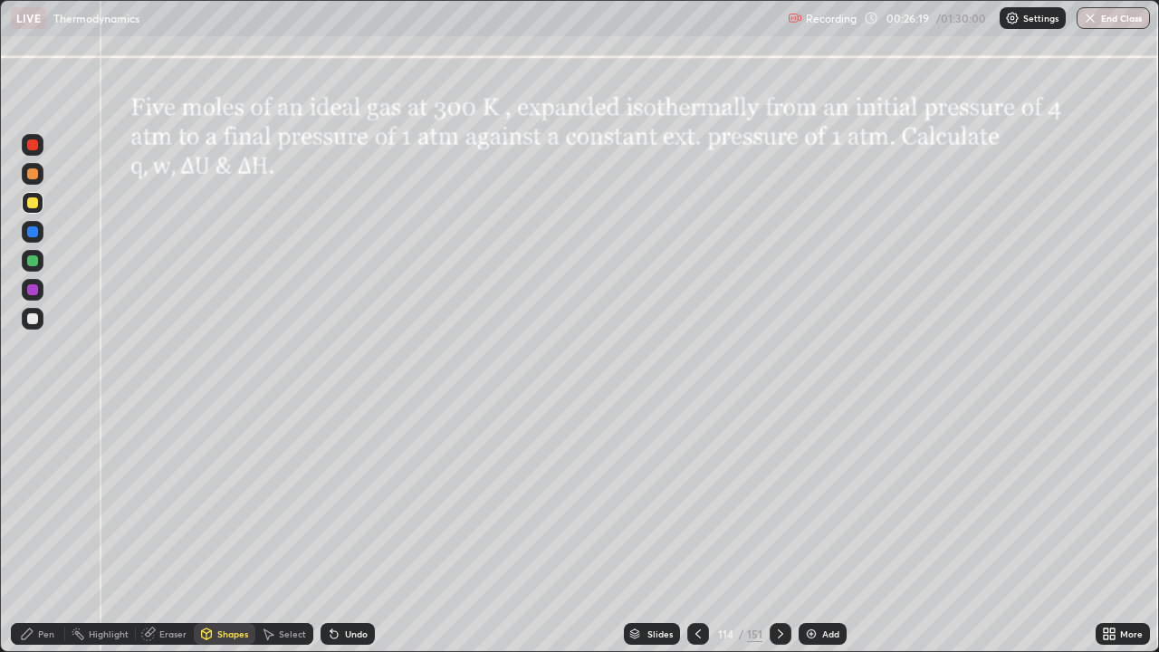
click at [39, 529] on div "Pen" at bounding box center [46, 633] width 16 height 9
click at [33, 318] on div at bounding box center [32, 318] width 11 height 11
click at [22, 174] on div at bounding box center [33, 174] width 22 height 22
click at [34, 176] on div at bounding box center [32, 173] width 11 height 11
click at [32, 178] on div at bounding box center [32, 173] width 11 height 11
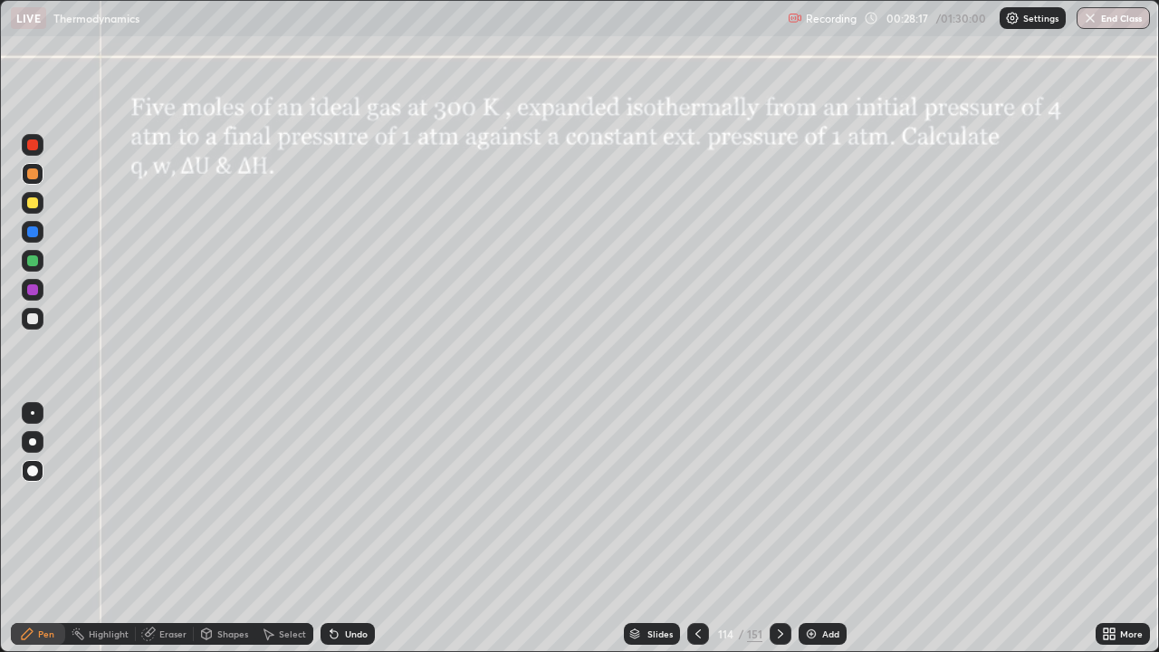
click at [33, 320] on div at bounding box center [32, 318] width 11 height 11
click at [37, 327] on div at bounding box center [33, 319] width 22 height 22
click at [359, 529] on div "Undo" at bounding box center [348, 634] width 54 height 22
click at [175, 529] on div "Eraser" at bounding box center [172, 633] width 27 height 9
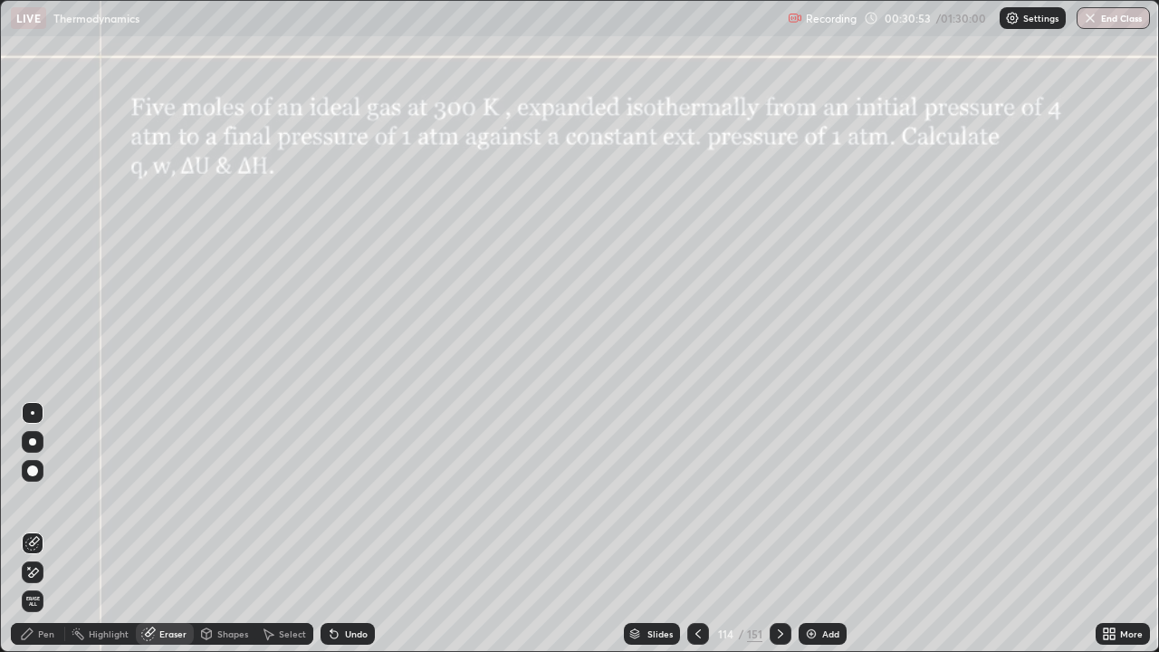
click at [37, 529] on icon at bounding box center [32, 572] width 14 height 15
click at [38, 529] on div "Pen" at bounding box center [46, 633] width 16 height 9
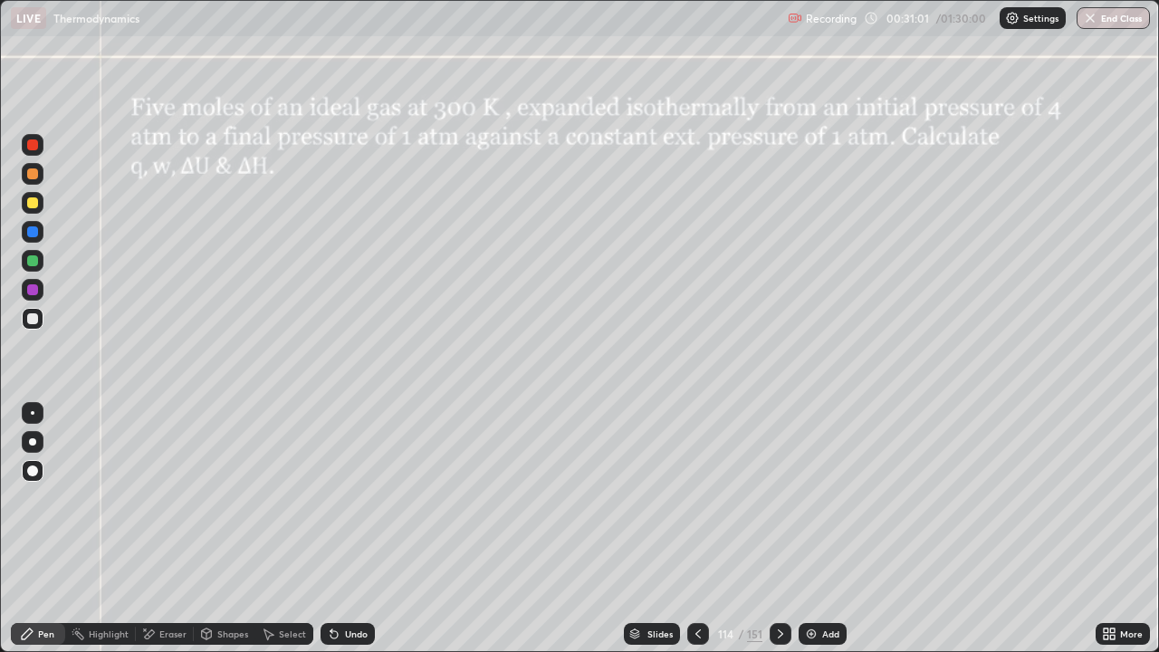
click at [34, 319] on div at bounding box center [32, 318] width 11 height 11
click at [41, 266] on div at bounding box center [33, 261] width 22 height 22
click at [346, 529] on div "Undo" at bounding box center [356, 633] width 23 height 9
click at [349, 529] on div "Undo" at bounding box center [356, 633] width 23 height 9
click at [352, 529] on div "Undo" at bounding box center [356, 633] width 23 height 9
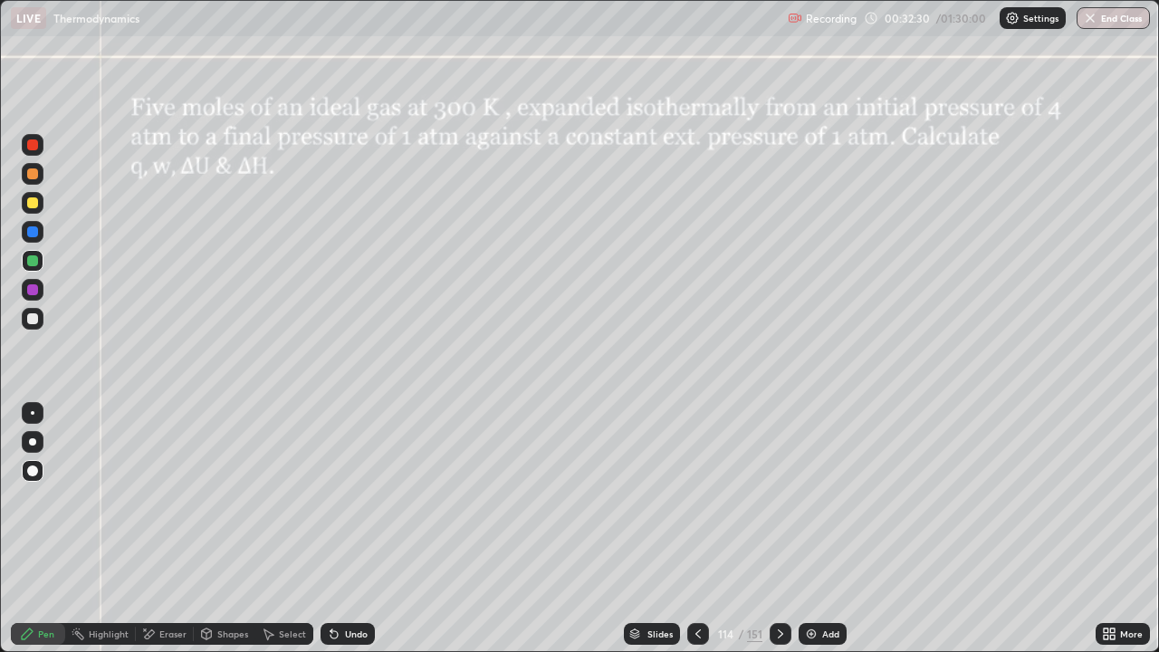
click at [354, 529] on div "Undo" at bounding box center [356, 633] width 23 height 9
click at [356, 529] on div "Undo" at bounding box center [356, 633] width 23 height 9
click at [351, 529] on div "Undo" at bounding box center [356, 633] width 23 height 9
click at [357, 529] on div "Undo" at bounding box center [356, 633] width 23 height 9
click at [787, 529] on div at bounding box center [781, 634] width 22 height 22
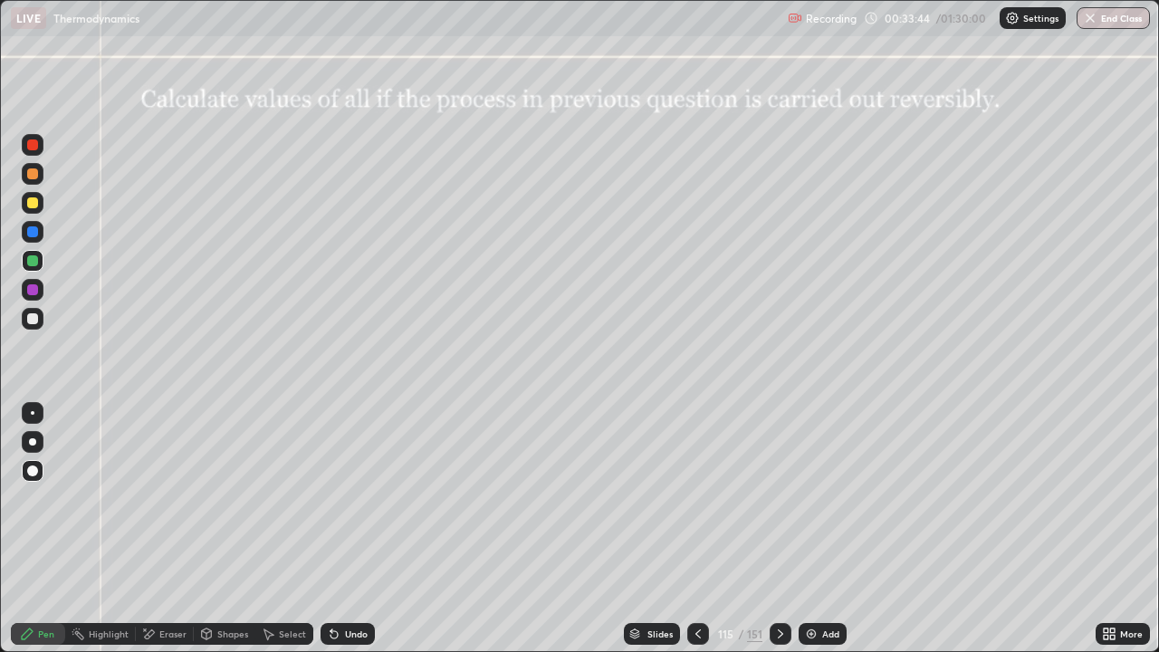
click at [32, 314] on div at bounding box center [32, 318] width 11 height 11
click at [30, 233] on div at bounding box center [32, 231] width 11 height 11
click at [338, 529] on div "Undo" at bounding box center [348, 634] width 54 height 22
click at [34, 320] on div at bounding box center [32, 318] width 11 height 11
click at [781, 529] on icon at bounding box center [780, 634] width 14 height 14
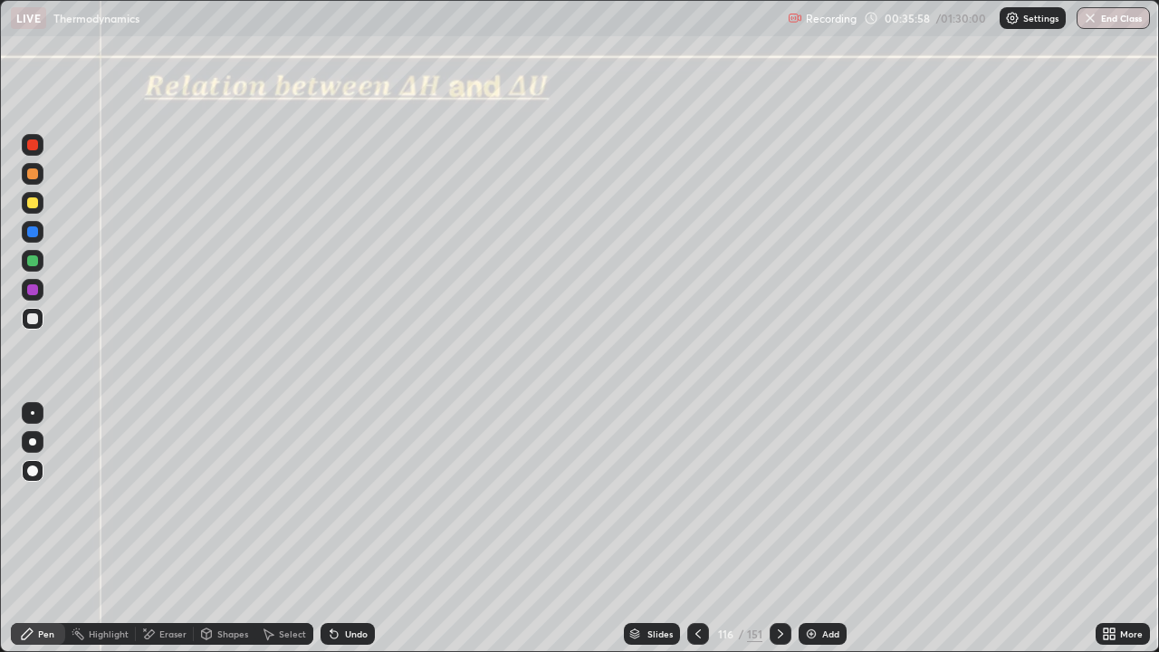
click at [697, 529] on icon at bounding box center [698, 634] width 14 height 14
click at [780, 529] on icon at bounding box center [780, 634] width 14 height 14
click at [33, 320] on div at bounding box center [32, 318] width 11 height 11
click at [224, 529] on div "Shapes" at bounding box center [225, 634] width 62 height 22
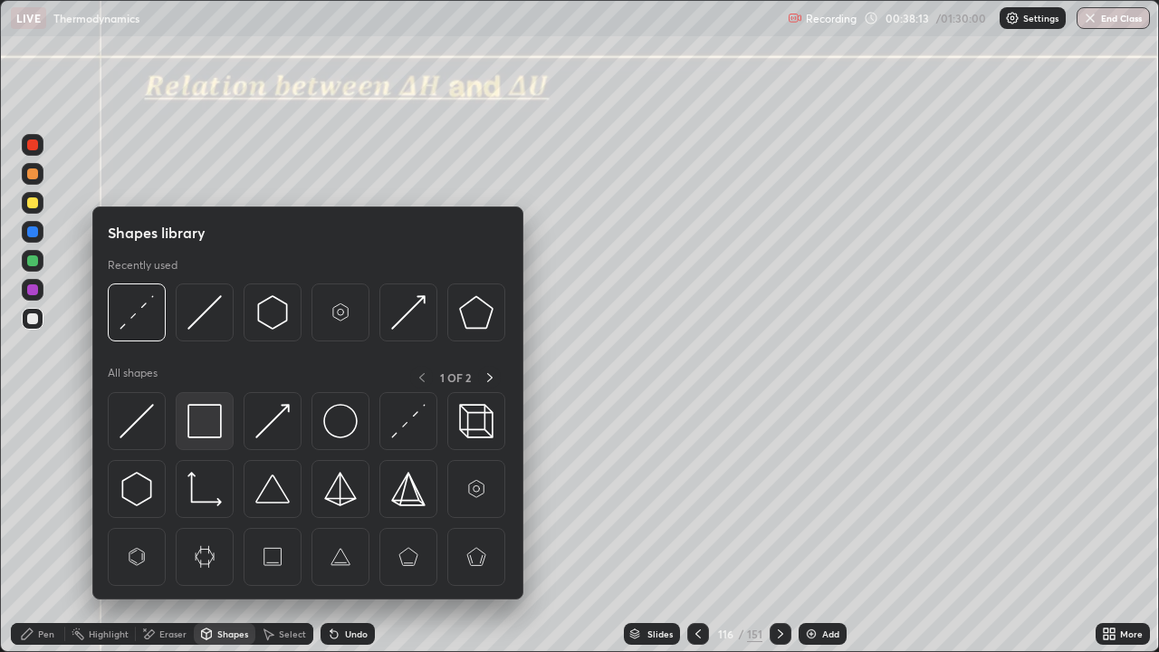
click at [201, 420] on img at bounding box center [204, 421] width 34 height 34
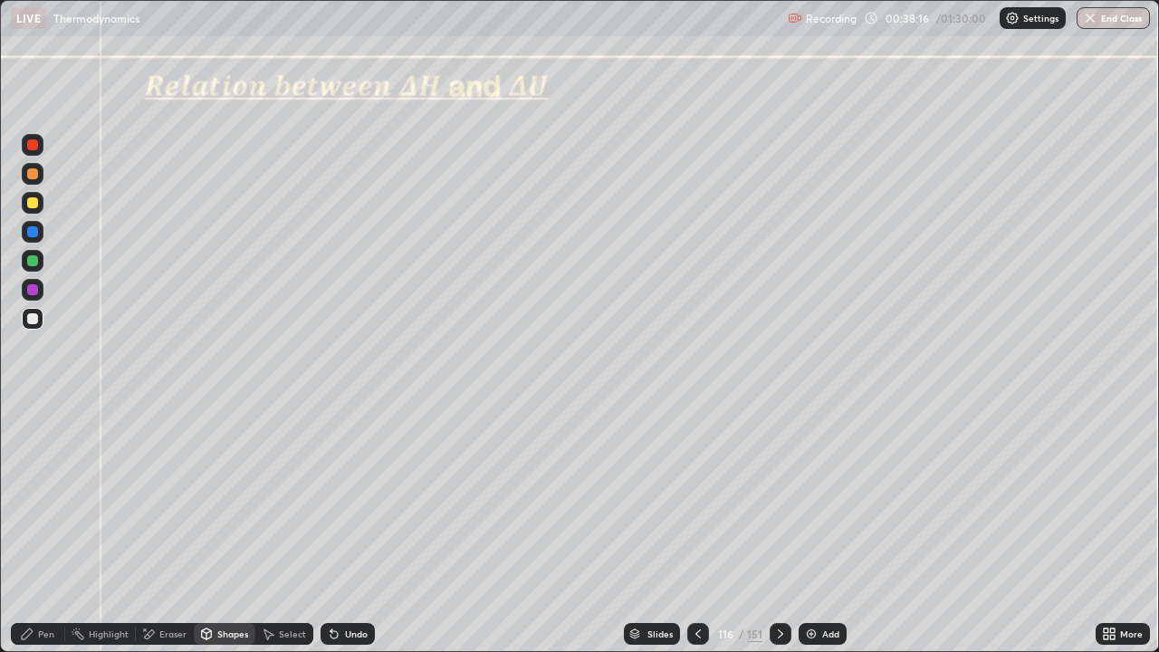
click at [49, 529] on div "Pen" at bounding box center [46, 633] width 16 height 9
click at [224, 529] on div "Shapes" at bounding box center [232, 633] width 31 height 9
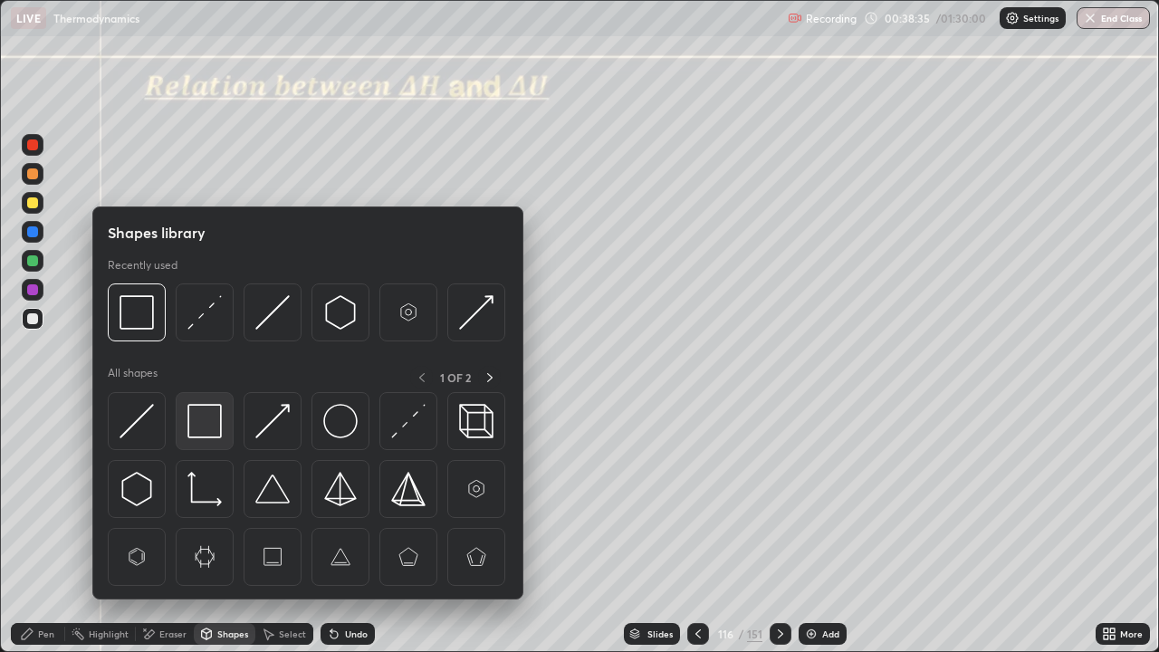
click at [192, 428] on img at bounding box center [204, 421] width 34 height 34
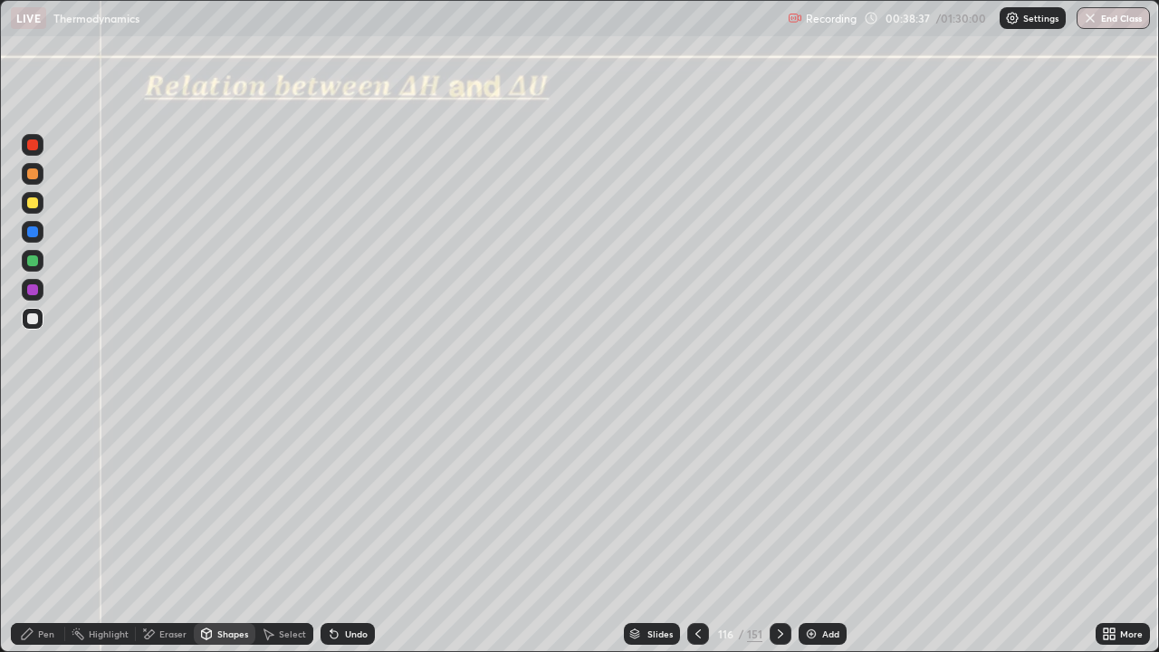
click at [43, 529] on div "Pen" at bounding box center [46, 633] width 16 height 9
click at [227, 529] on div "Shapes" at bounding box center [225, 634] width 62 height 22
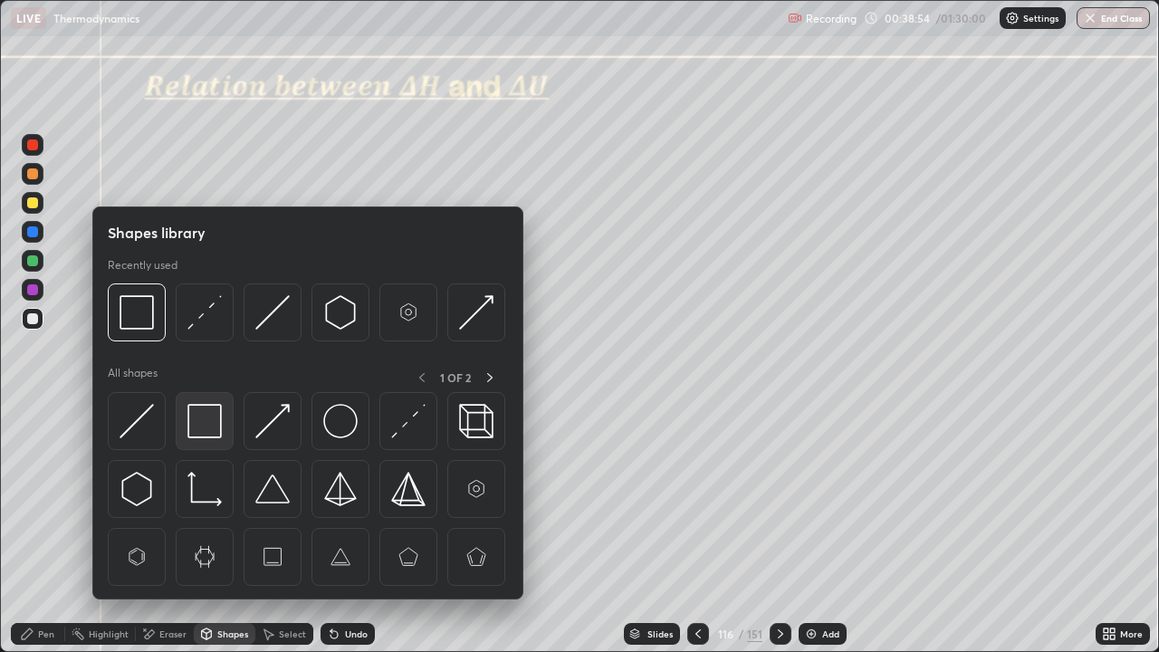
click at [193, 425] on img at bounding box center [204, 421] width 34 height 34
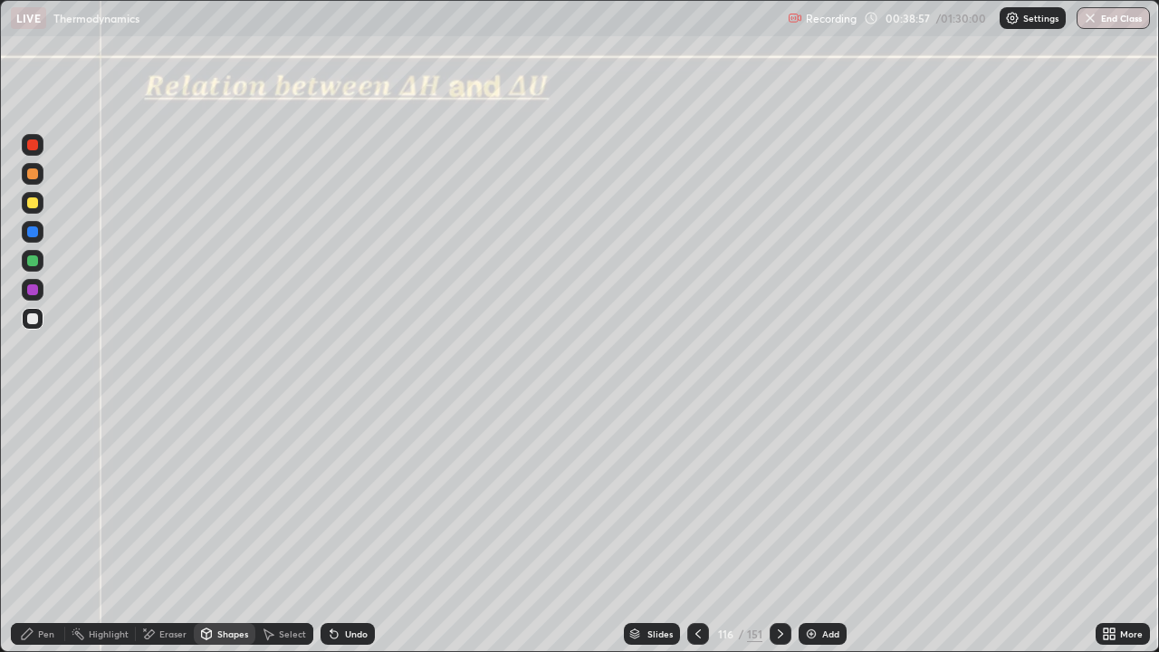
click at [45, 529] on div "Pen" at bounding box center [46, 633] width 16 height 9
click at [34, 212] on div at bounding box center [33, 203] width 22 height 22
click at [359, 529] on div "Undo" at bounding box center [356, 633] width 23 height 9
click at [41, 261] on div at bounding box center [33, 261] width 22 height 22
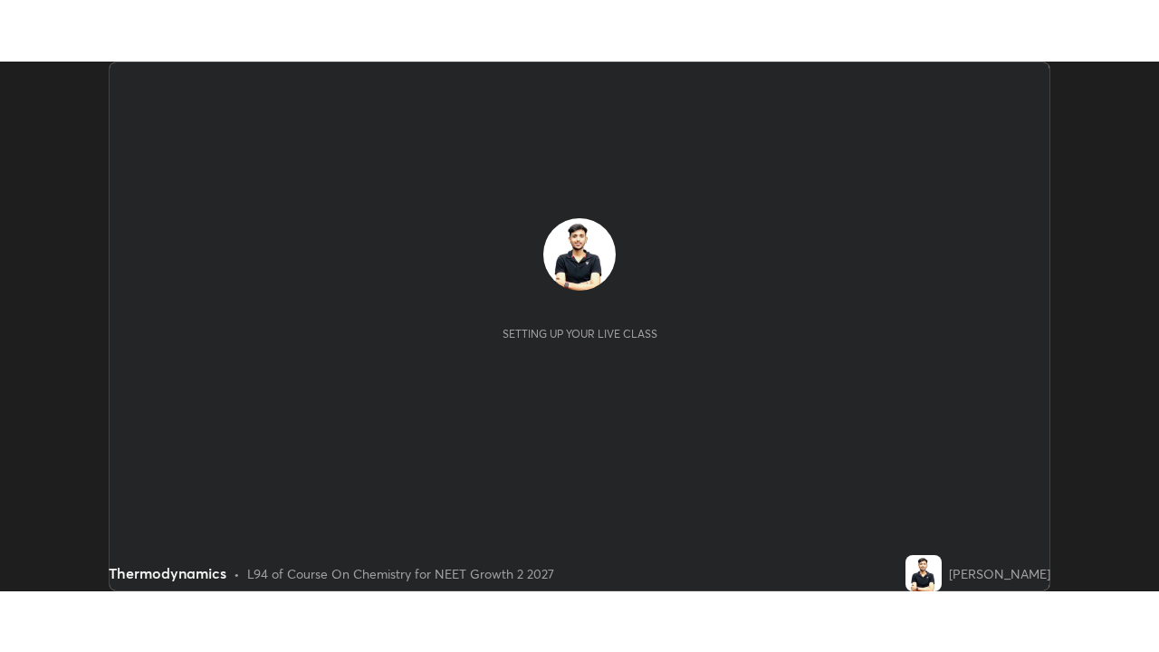
scroll to position [530, 1159]
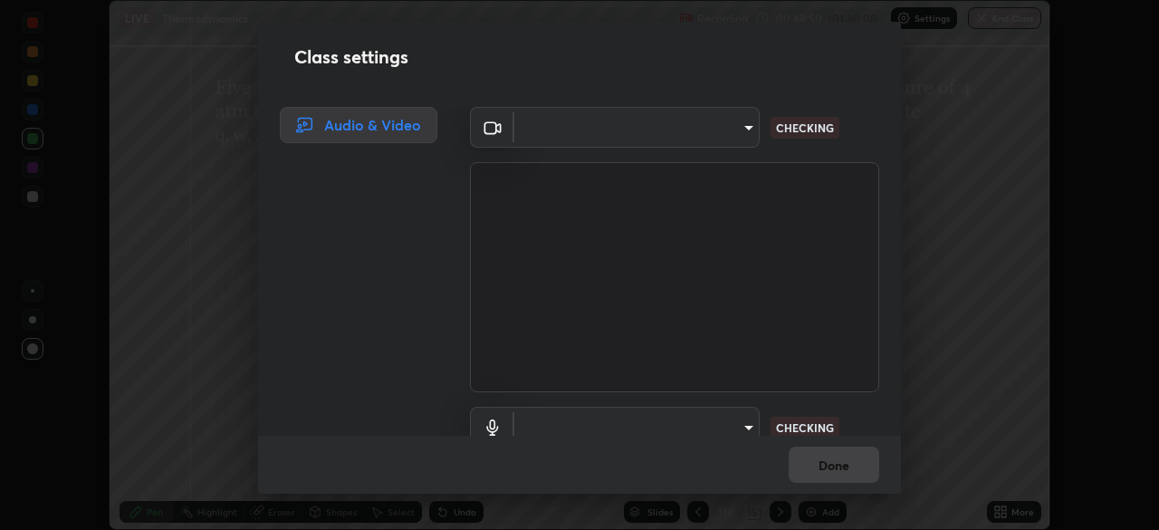
type input "e7f5d75c66a8ec01b6be6c8d9fba877b5f6738b88fd0c20368e9895a02b6f94a"
type input "7a19c8c474c7631c674bf907b925089f2c922801c6e09ae053456f7d84aa81b6"
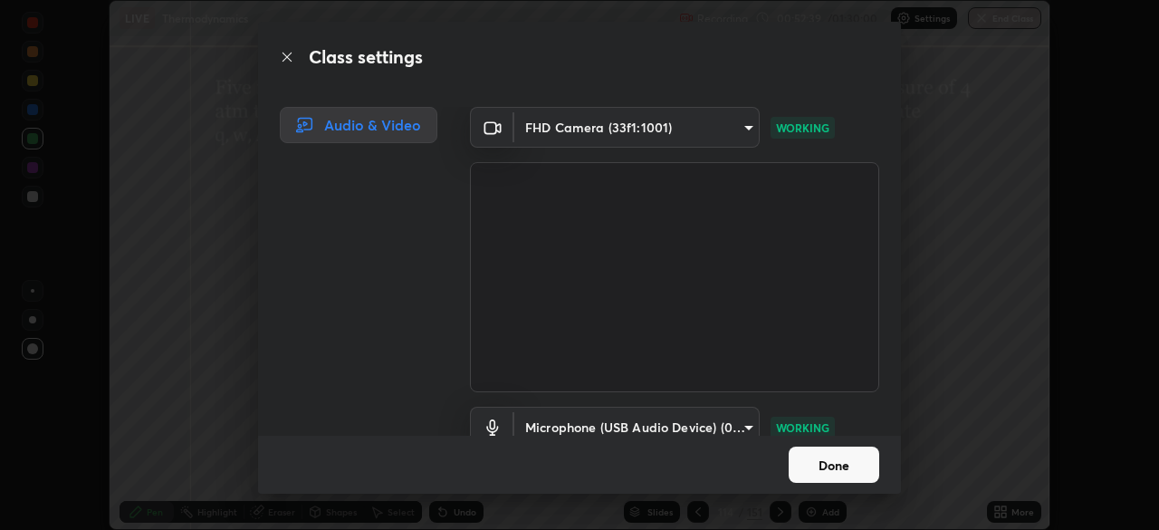
click at [829, 464] on button "Done" at bounding box center [834, 464] width 91 height 36
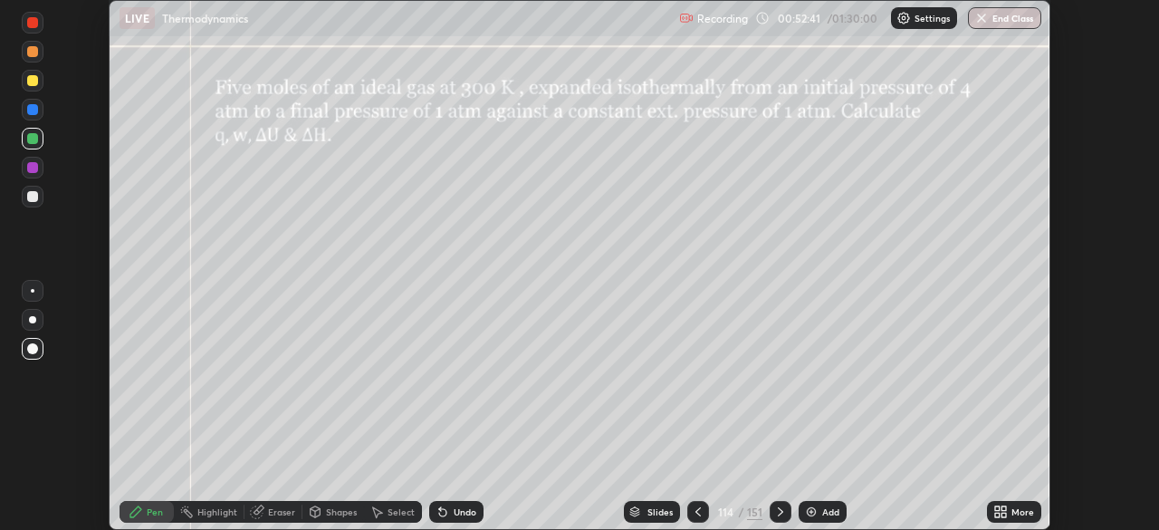
click at [1011, 505] on div "More" at bounding box center [1014, 512] width 54 height 22
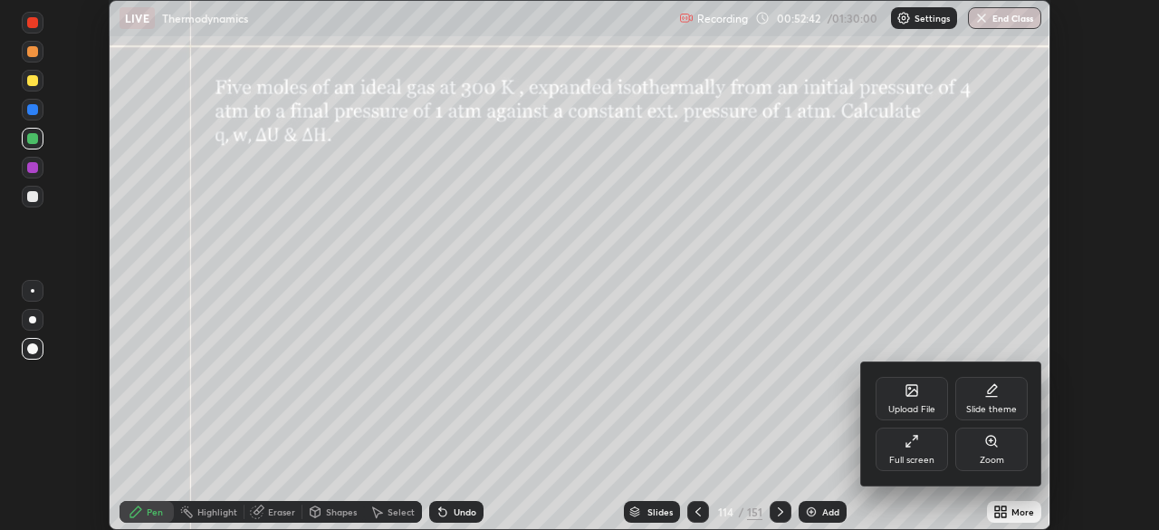
click at [907, 459] on div "Full screen" at bounding box center [911, 459] width 45 height 9
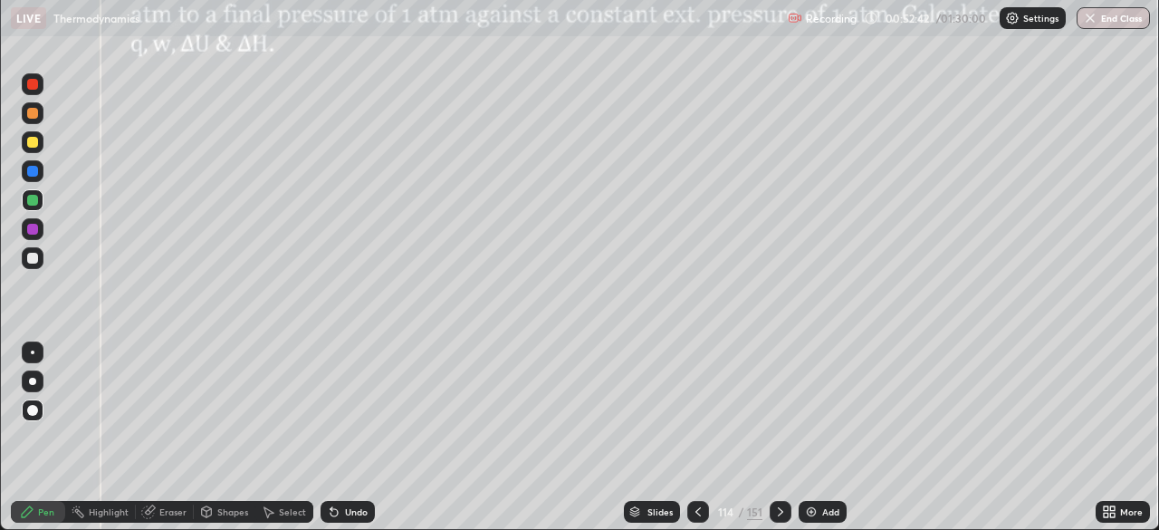
scroll to position [652, 1159]
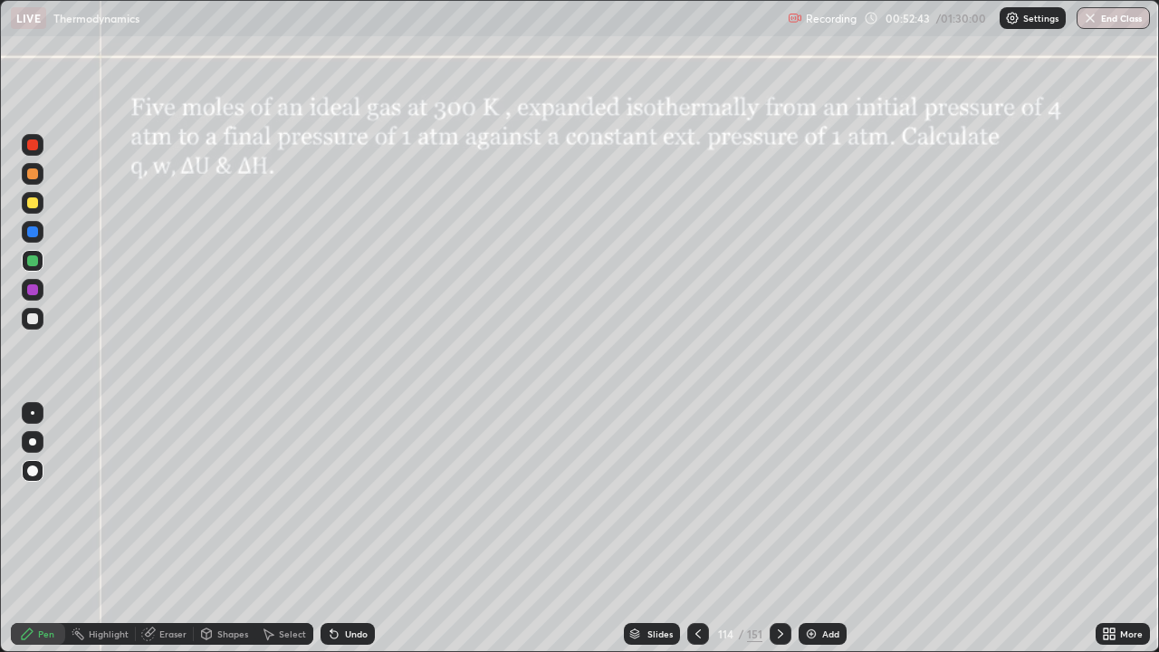
click at [778, 529] on icon at bounding box center [780, 634] width 14 height 14
click at [778, 529] on icon at bounding box center [780, 633] width 5 height 9
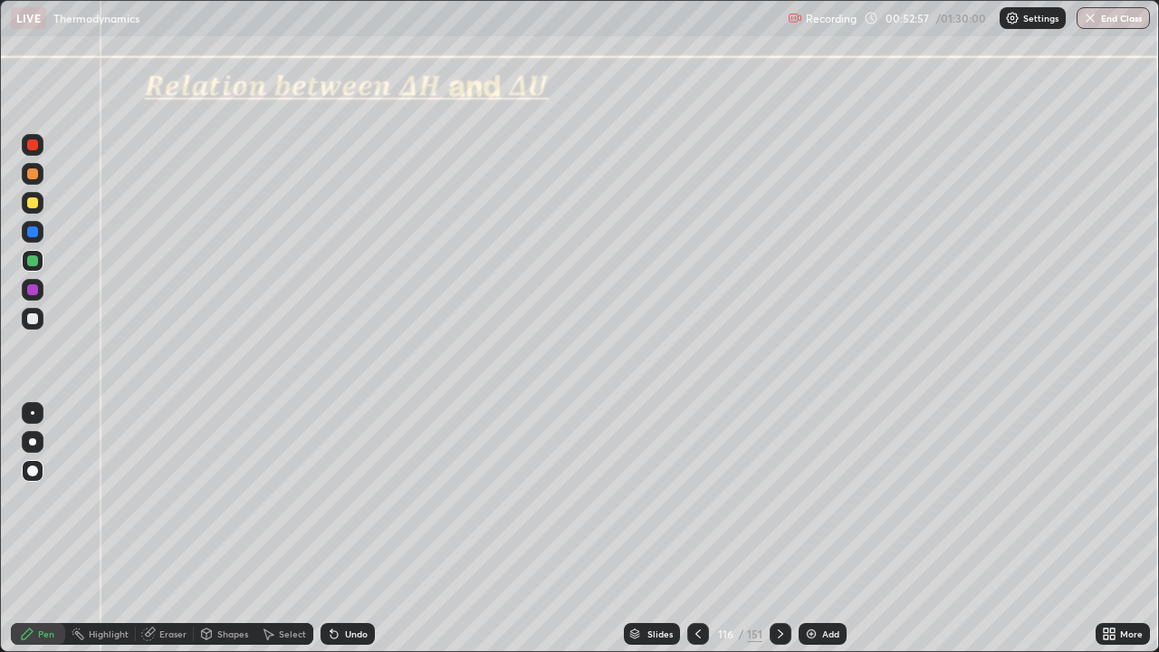
click at [53, 529] on div "Pen" at bounding box center [46, 633] width 16 height 9
click at [35, 321] on div at bounding box center [32, 318] width 11 height 11
click at [33, 170] on div at bounding box center [32, 173] width 11 height 11
click at [351, 529] on div "Undo" at bounding box center [348, 634] width 54 height 22
click at [225, 529] on div "Shapes" at bounding box center [232, 633] width 31 height 9
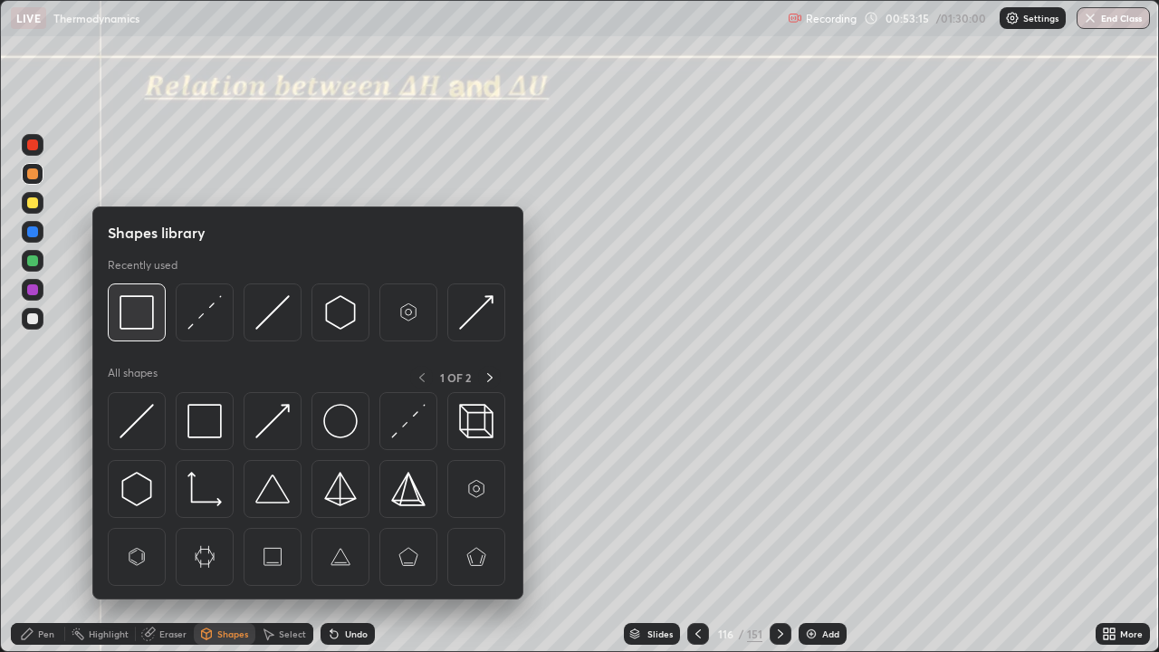
click at [136, 312] on img at bounding box center [137, 312] width 34 height 34
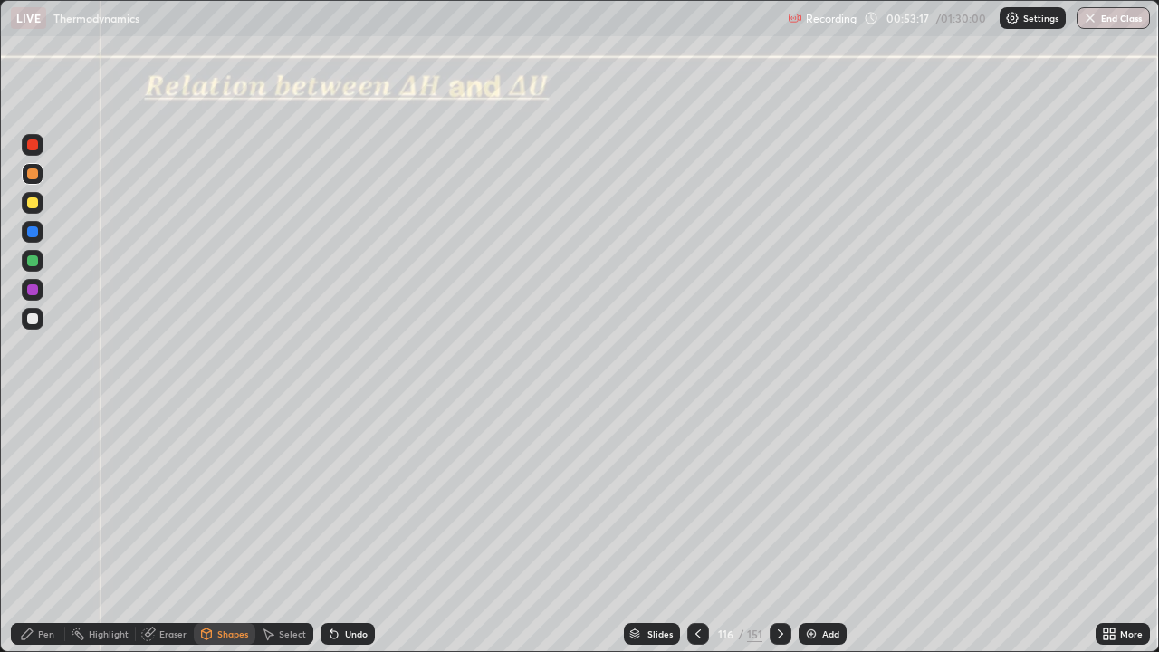
click at [42, 529] on div "Pen" at bounding box center [46, 633] width 16 height 9
click at [32, 325] on div at bounding box center [33, 319] width 22 height 22
click at [352, 529] on div "Undo" at bounding box center [356, 633] width 23 height 9
click at [236, 529] on div "Shapes" at bounding box center [232, 633] width 31 height 9
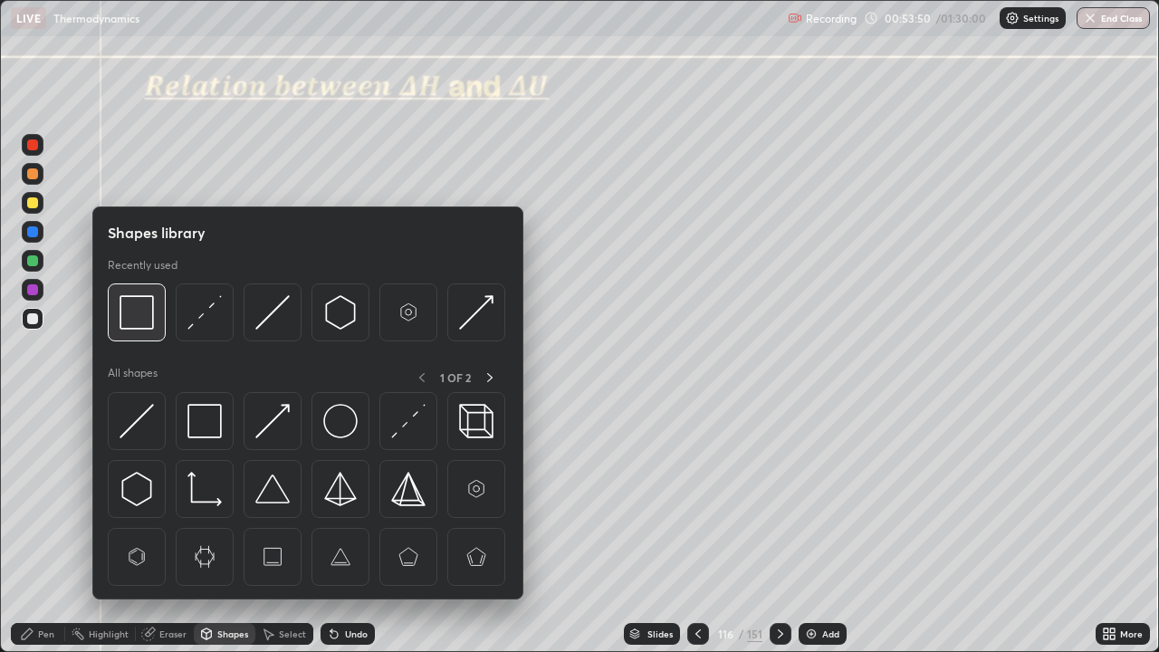
click at [132, 318] on img at bounding box center [137, 312] width 34 height 34
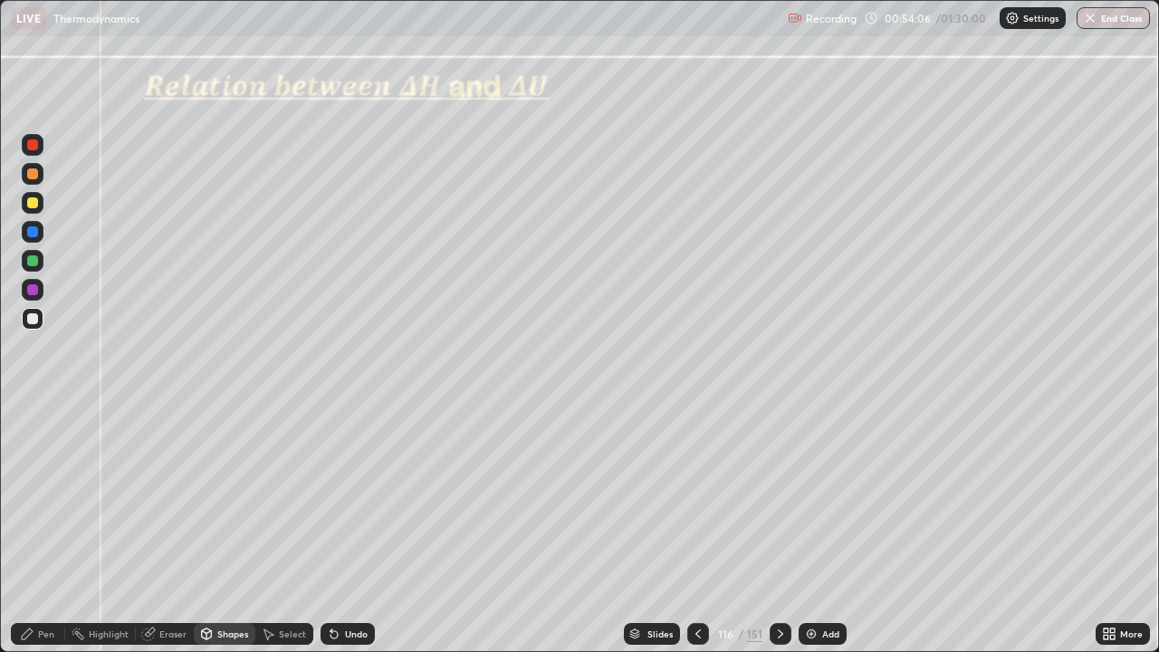
click at [778, 529] on icon at bounding box center [780, 634] width 14 height 14
click at [697, 529] on icon at bounding box center [698, 634] width 14 height 14
click at [778, 529] on icon at bounding box center [780, 634] width 14 height 14
click at [34, 176] on div at bounding box center [32, 173] width 11 height 11
click at [37, 529] on div "Pen" at bounding box center [38, 634] width 54 height 22
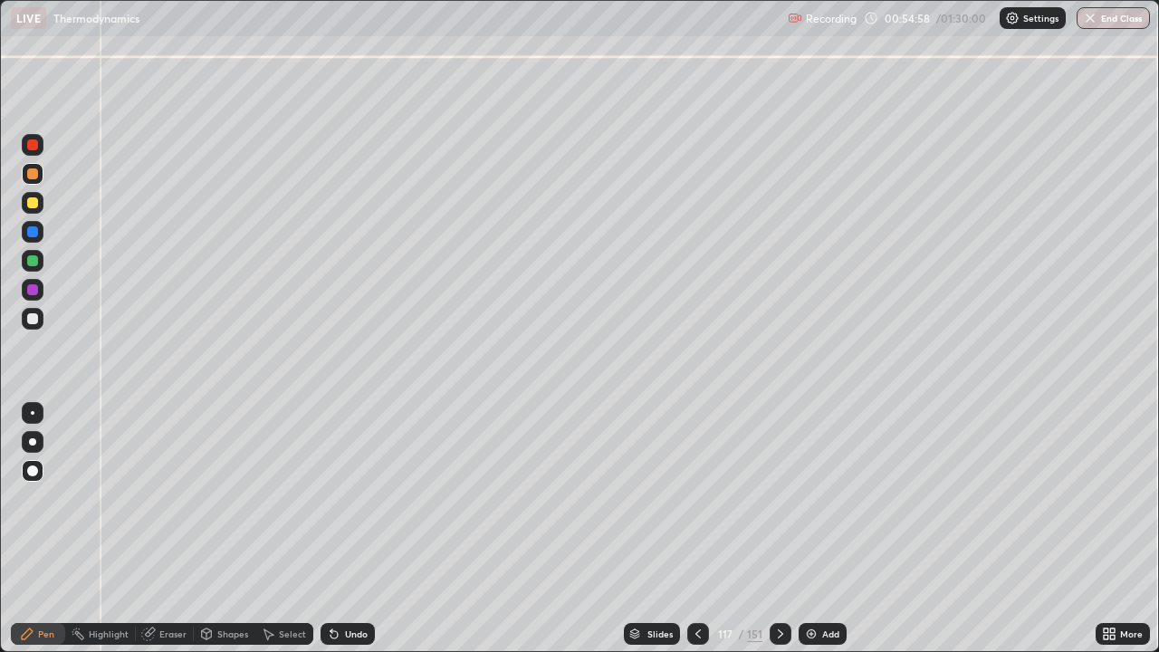
click at [37, 314] on div at bounding box center [33, 319] width 22 height 22
click at [228, 529] on div "Shapes" at bounding box center [232, 633] width 31 height 9
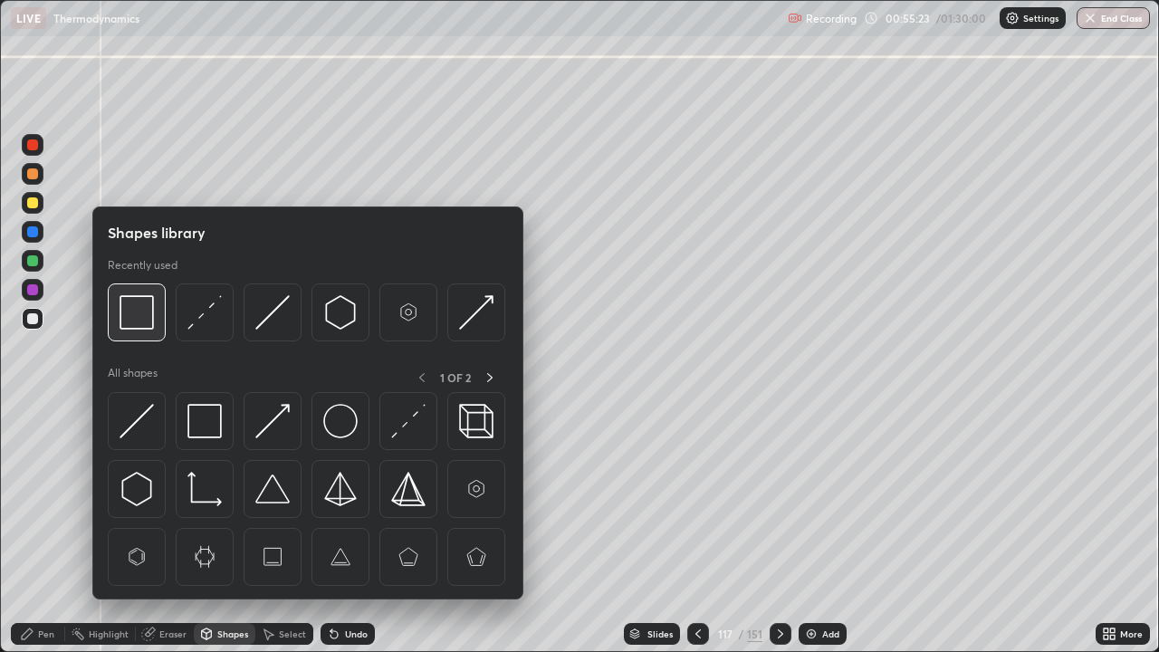
click at [141, 319] on img at bounding box center [137, 312] width 34 height 34
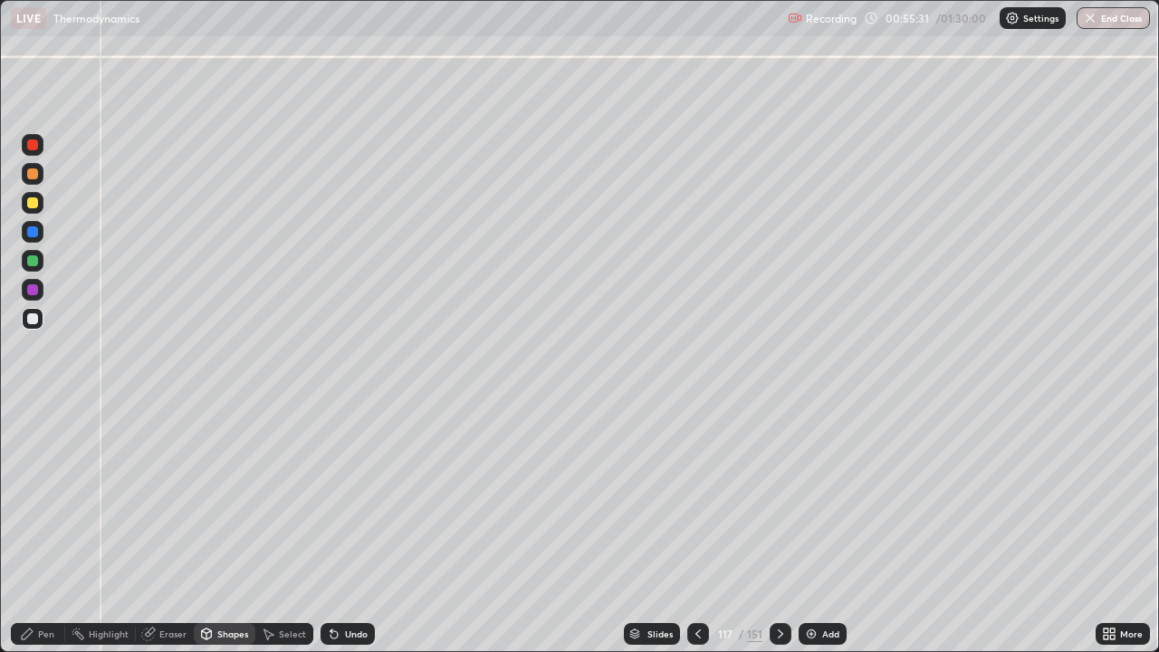
click at [37, 175] on div at bounding box center [32, 173] width 11 height 11
click at [50, 529] on div "Pen" at bounding box center [46, 633] width 16 height 9
click at [237, 529] on div "Shapes" at bounding box center [232, 633] width 31 height 9
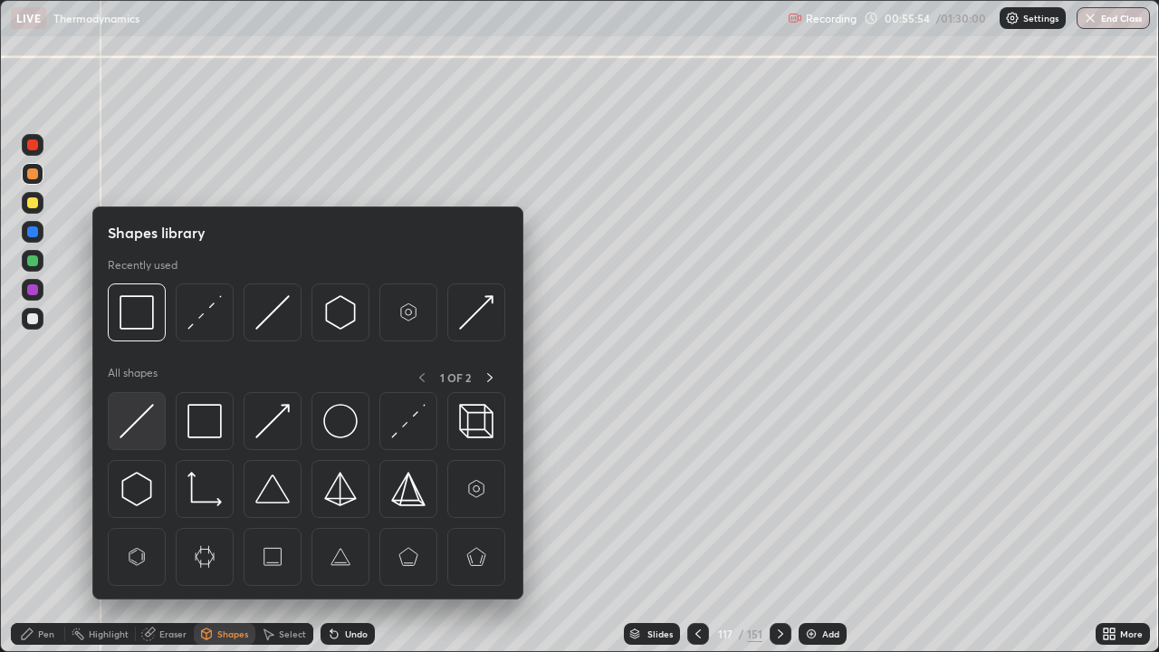
click at [148, 421] on img at bounding box center [137, 421] width 34 height 34
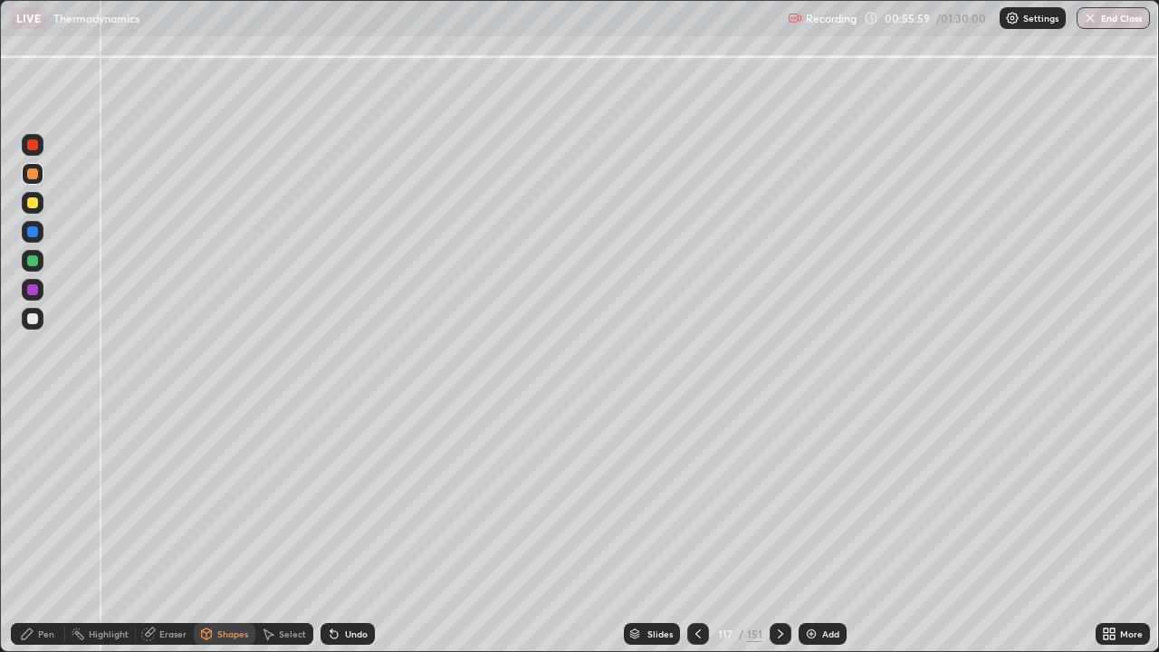
click at [32, 321] on div at bounding box center [32, 318] width 11 height 11
click at [349, 529] on div "Undo" at bounding box center [348, 634] width 54 height 22
click at [56, 529] on div "Pen" at bounding box center [38, 634] width 54 height 22
click at [235, 529] on div "Shapes" at bounding box center [232, 633] width 31 height 9
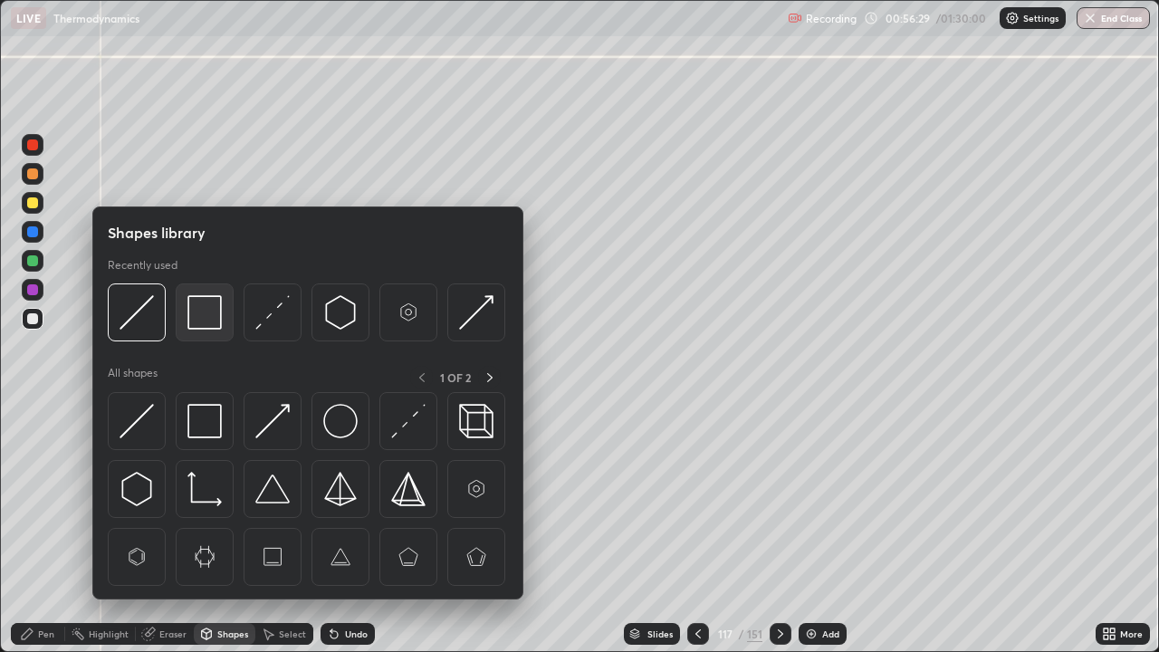
click at [201, 317] on img at bounding box center [204, 312] width 34 height 34
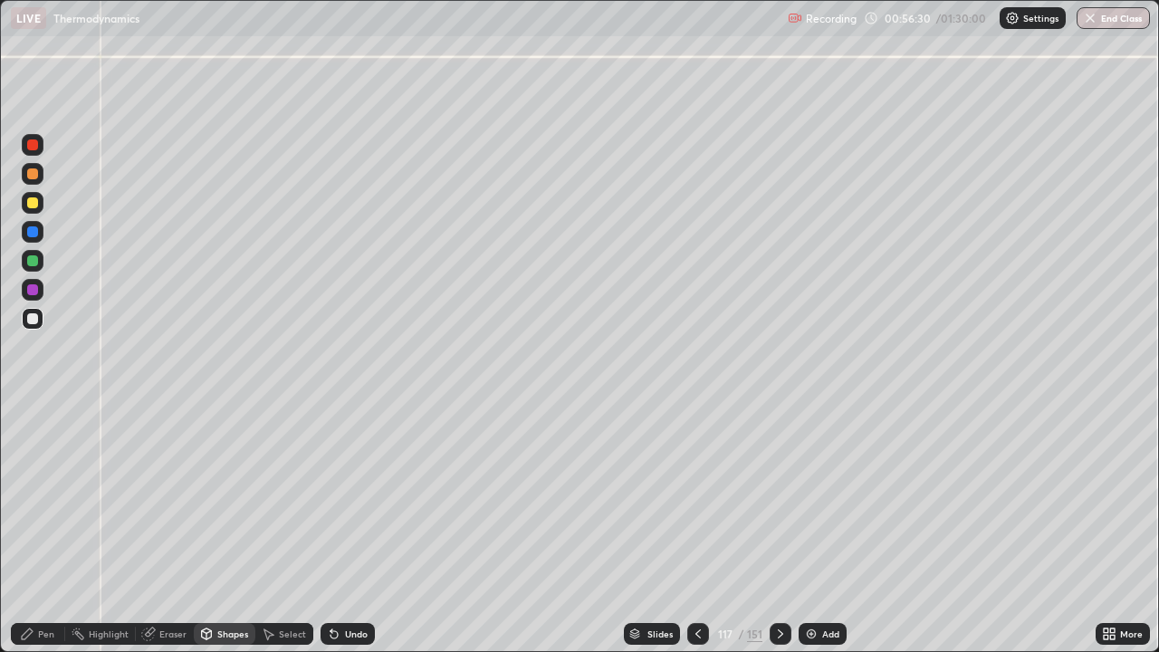
click at [33, 263] on div at bounding box center [32, 260] width 11 height 11
click at [55, 529] on div "Pen" at bounding box center [38, 634] width 54 height 22
click at [28, 146] on div at bounding box center [32, 144] width 11 height 11
click at [781, 529] on icon at bounding box center [780, 634] width 14 height 14
click at [787, 529] on div at bounding box center [781, 634] width 22 height 22
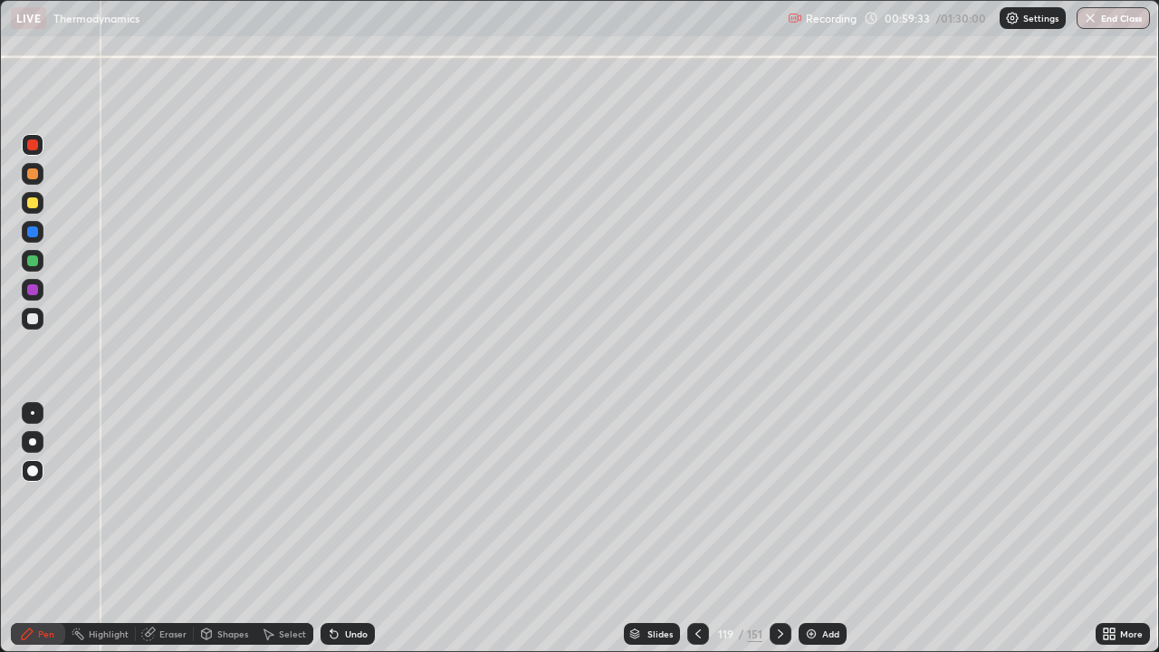
click at [778, 529] on icon at bounding box center [780, 633] width 5 height 9
click at [34, 174] on div at bounding box center [32, 173] width 11 height 11
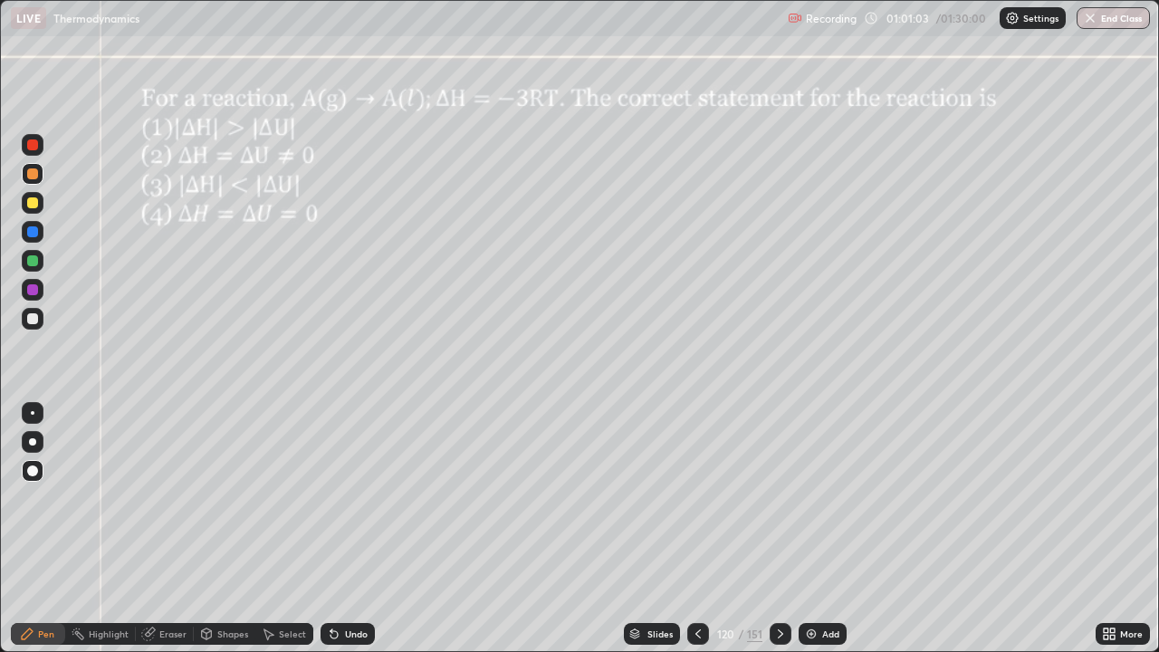
click at [361, 529] on div "Undo" at bounding box center [356, 633] width 23 height 9
click at [355, 529] on div "Undo" at bounding box center [356, 633] width 23 height 9
click at [353, 529] on div "Undo" at bounding box center [356, 633] width 23 height 9
click at [352, 529] on div "Undo" at bounding box center [356, 633] width 23 height 9
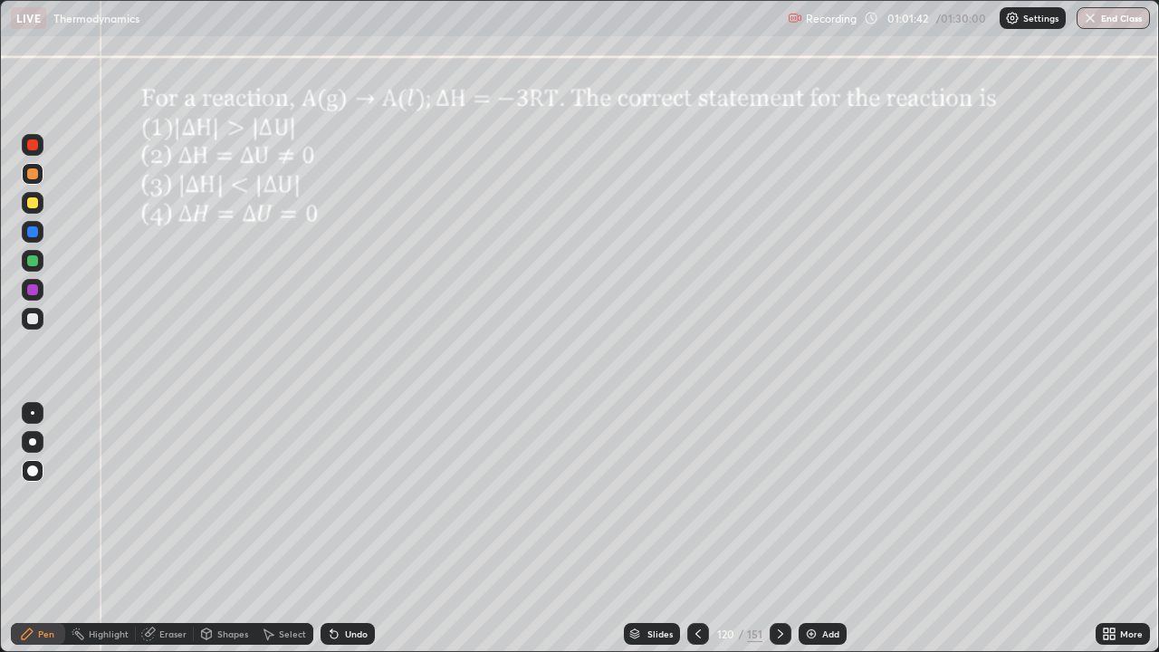
click at [41, 230] on div at bounding box center [33, 232] width 22 height 22
click at [779, 529] on icon at bounding box center [780, 634] width 14 height 14
click at [705, 529] on div at bounding box center [698, 634] width 22 height 22
click at [790, 529] on div at bounding box center [781, 634] width 22 height 36
click at [35, 205] on div at bounding box center [32, 202] width 11 height 11
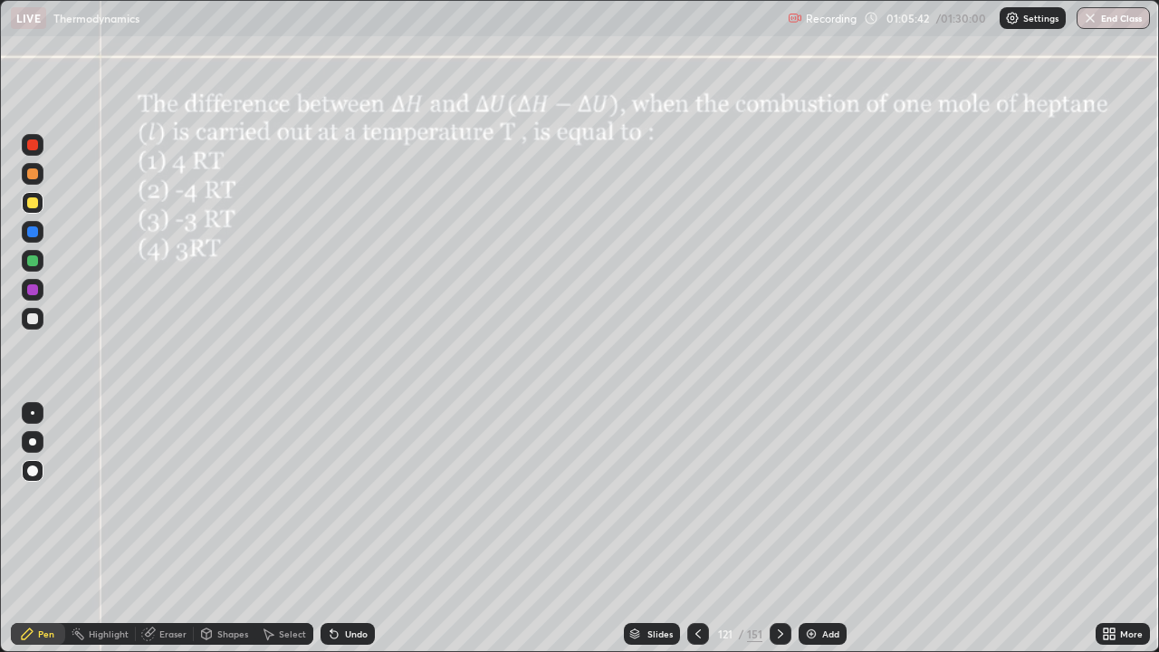
click at [37, 261] on div at bounding box center [32, 260] width 11 height 11
click at [349, 529] on div "Undo" at bounding box center [348, 634] width 54 height 22
click at [779, 529] on icon at bounding box center [780, 634] width 14 height 14
click at [34, 207] on div at bounding box center [32, 202] width 11 height 11
click at [33, 173] on div at bounding box center [32, 173] width 11 height 11
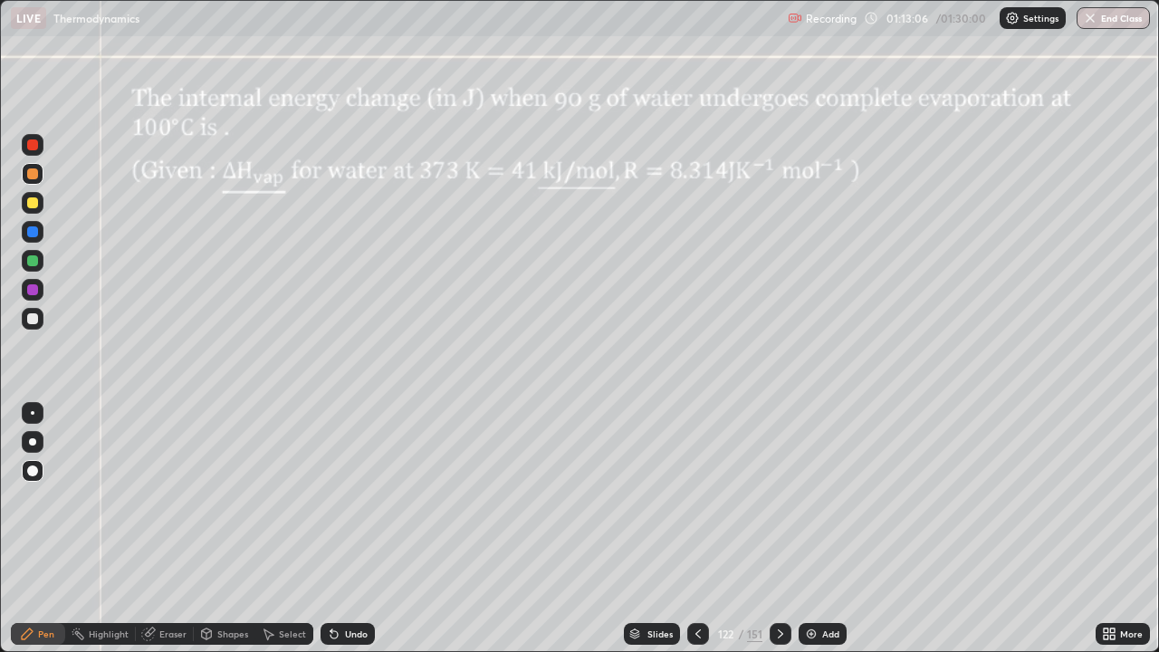
click at [781, 529] on icon at bounding box center [780, 634] width 14 height 14
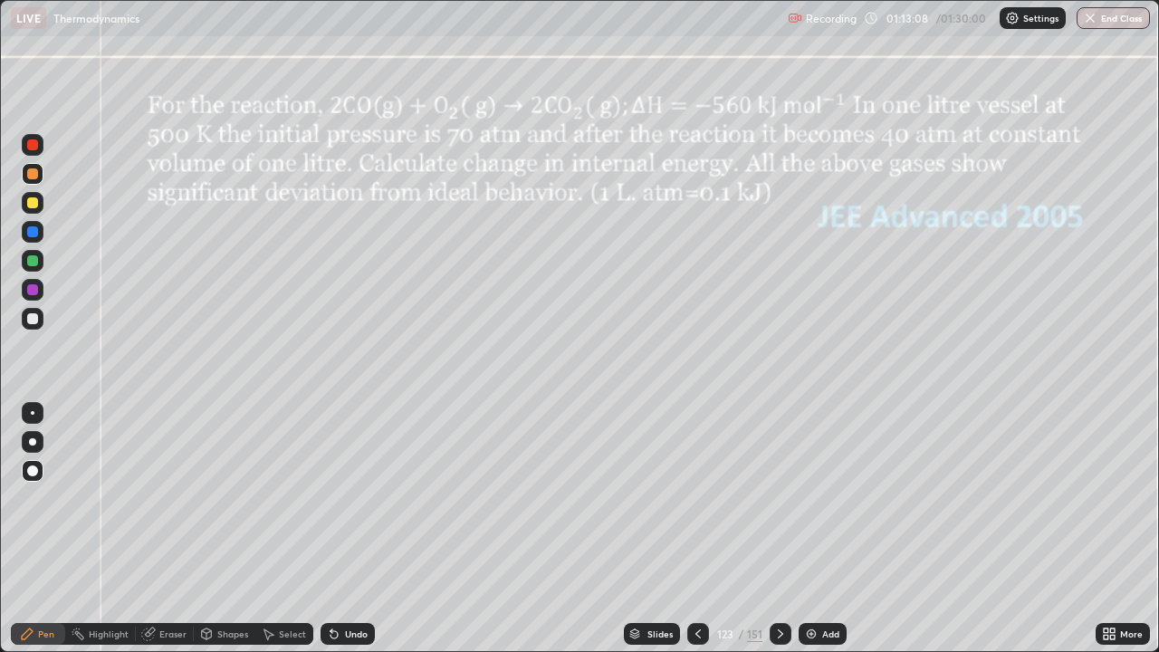
click at [776, 529] on icon at bounding box center [780, 634] width 14 height 14
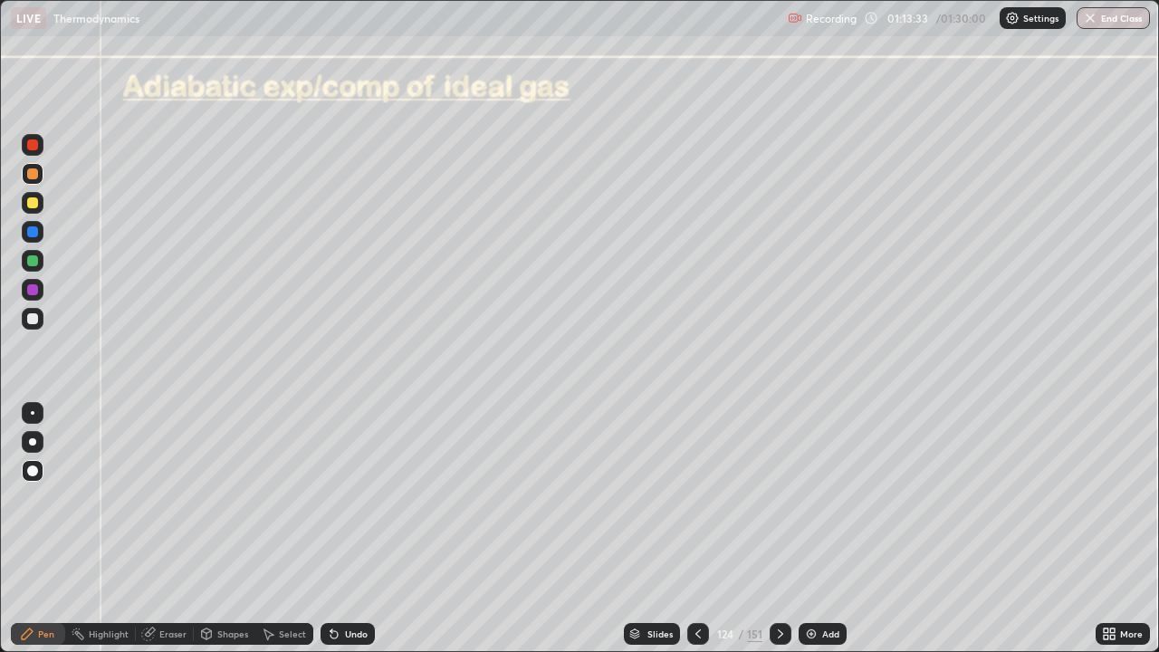
click at [33, 320] on div at bounding box center [32, 318] width 11 height 11
click at [175, 529] on div "Eraser" at bounding box center [172, 633] width 27 height 9
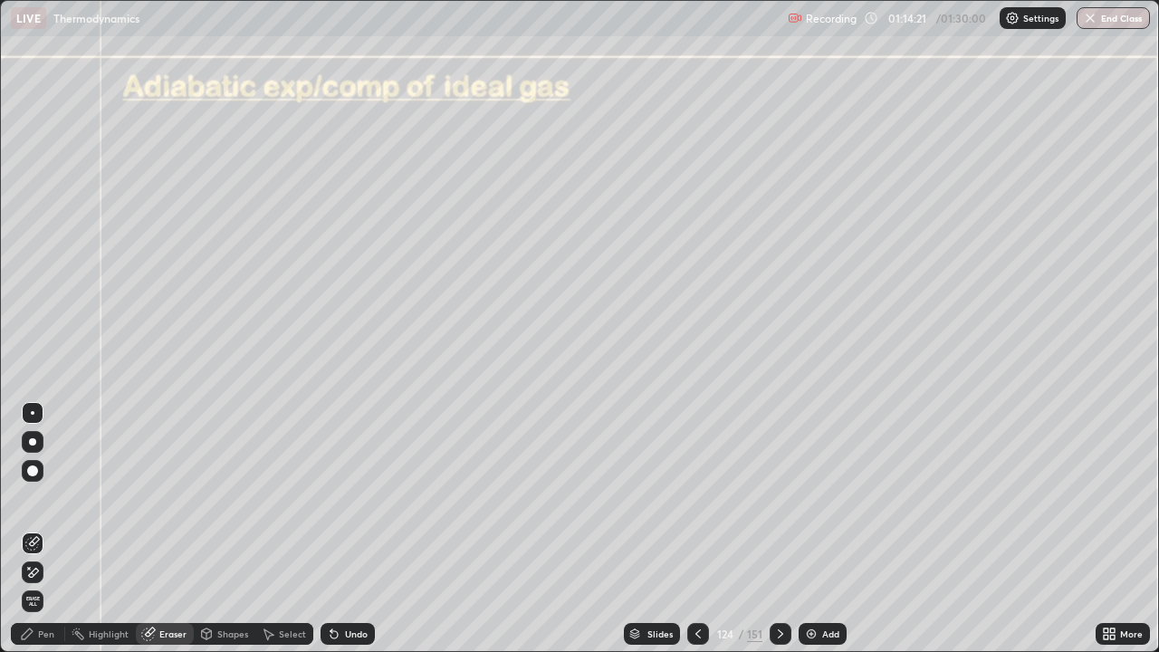
click at [222, 529] on div "Shapes" at bounding box center [232, 633] width 31 height 9
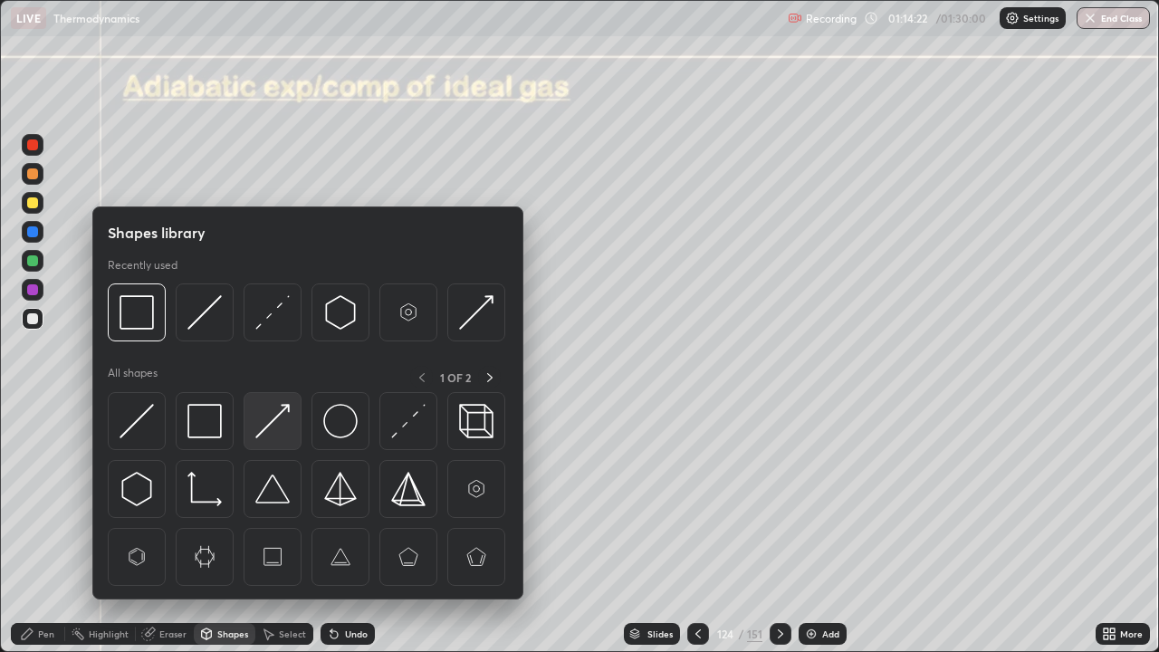
click at [264, 427] on img at bounding box center [272, 421] width 34 height 34
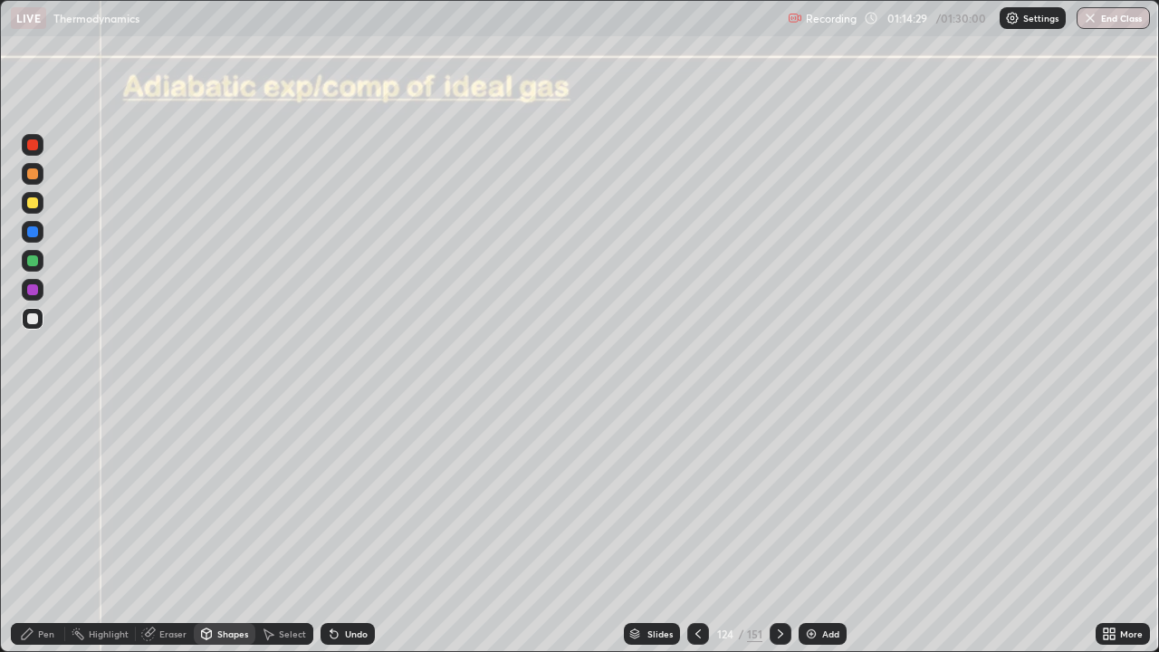
click at [52, 529] on div "Pen" at bounding box center [46, 633] width 16 height 9
click at [33, 262] on div at bounding box center [32, 260] width 11 height 11
click at [41, 319] on div at bounding box center [33, 319] width 22 height 22
click at [359, 529] on div "Undo" at bounding box center [356, 633] width 23 height 9
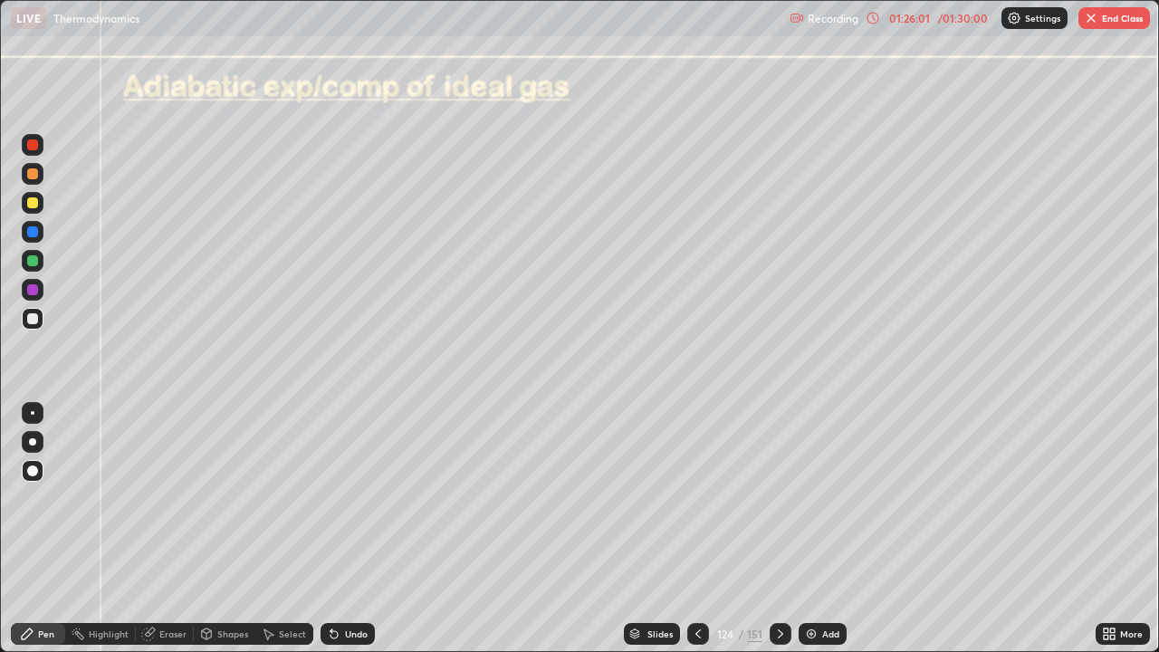
click at [1107, 24] on button "End Class" at bounding box center [1114, 18] width 72 height 22
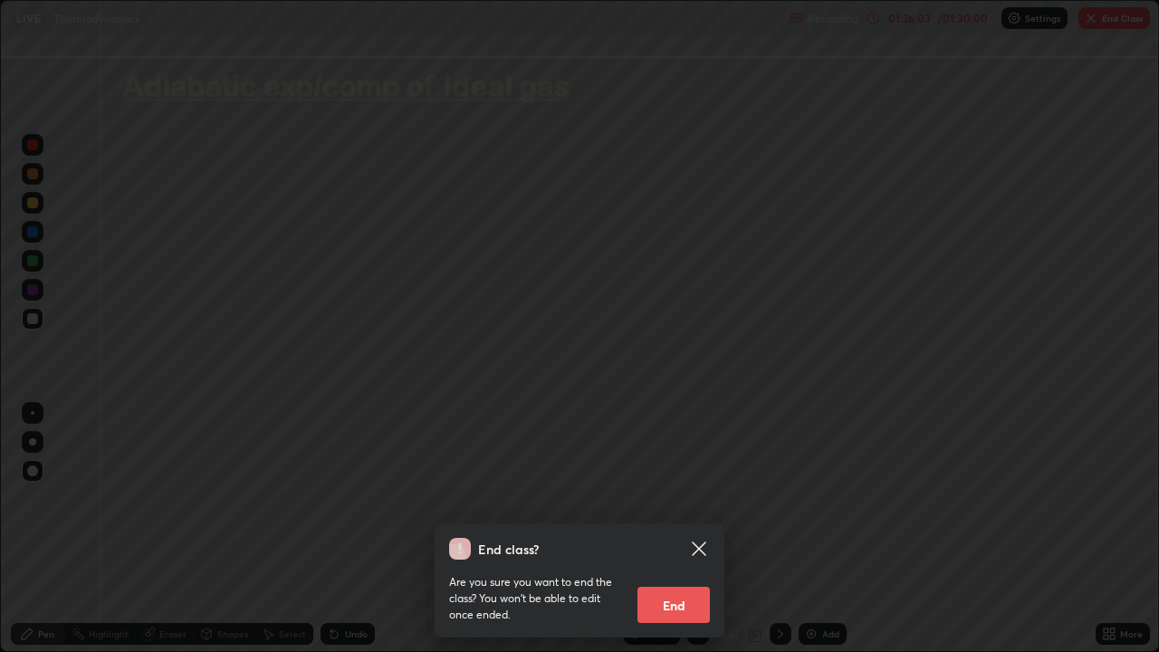
click at [681, 529] on button "End" at bounding box center [673, 605] width 72 height 36
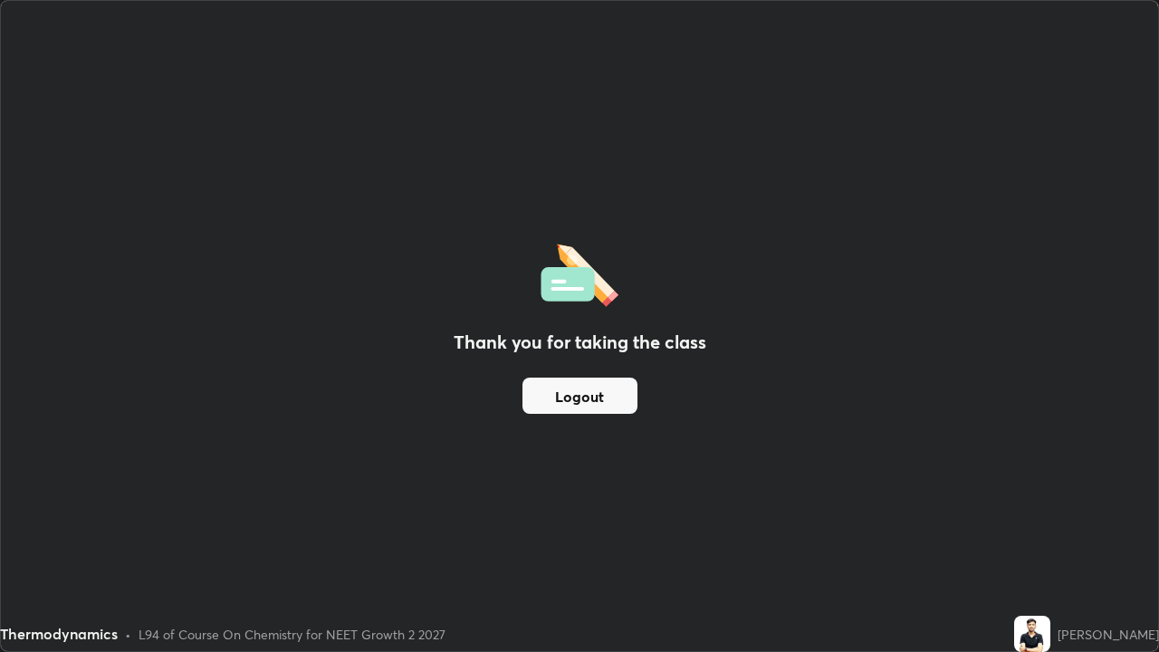
click at [574, 403] on button "Logout" at bounding box center [579, 396] width 115 height 36
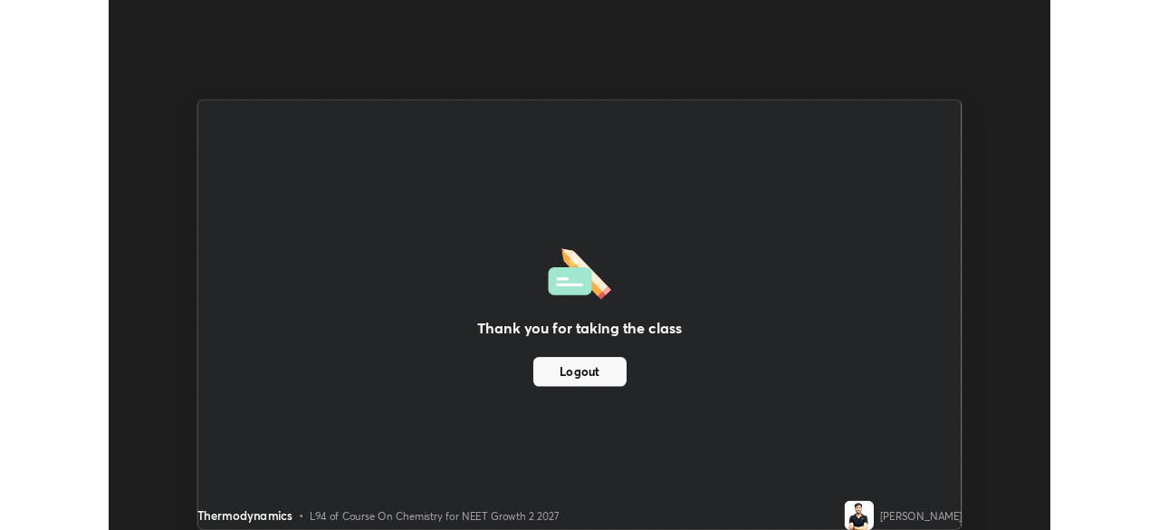
scroll to position [90023, 89394]
